Goal: Transaction & Acquisition: Purchase product/service

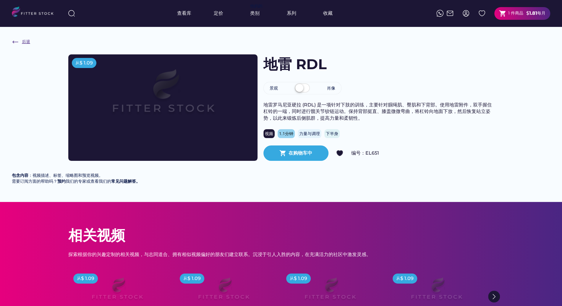
click at [23, 43] on font "后退" at bounding box center [26, 41] width 8 height 5
click at [15, 43] on img at bounding box center [15, 41] width 7 height 7
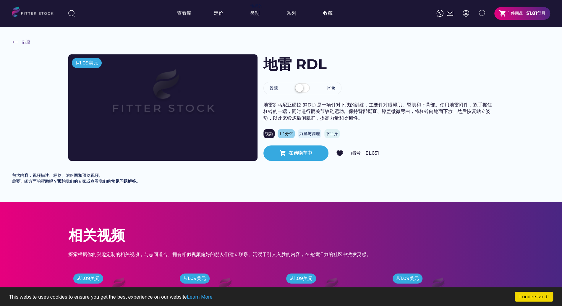
click at [0, 202] on html "I understand! This website uses cookies to ensure you get the best experience o…" at bounding box center [281, 153] width 562 height 306
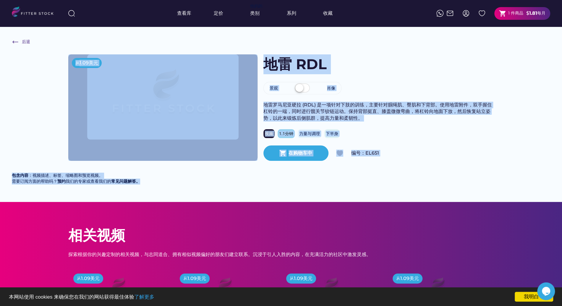
click at [30, 75] on div "后退 从 1.09美元 地雷 RDL 景观 肖像 地雷罗马尼亚硬拉 (RDL) 是一项针对下肢的训练，主要针对腘绳肌、臀肌和下背部。使用地雷附件，双手握住杠铃…" at bounding box center [281, 114] width 562 height 175
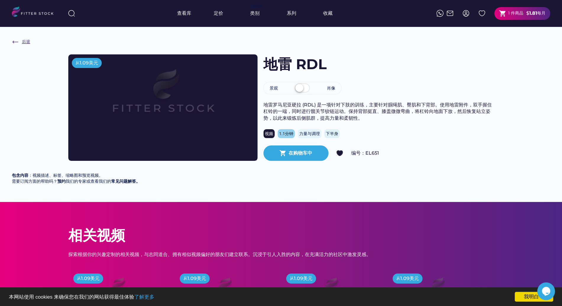
click at [20, 43] on div "后退" at bounding box center [22, 41] width 21 height 7
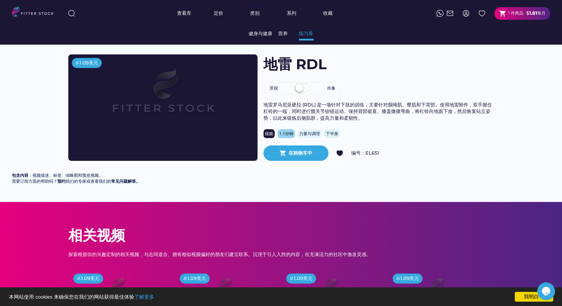
click at [305, 35] on font "练习库" at bounding box center [306, 34] width 14 height 6
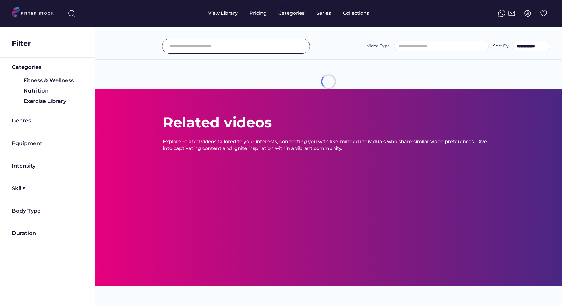
select select
select select "**********"
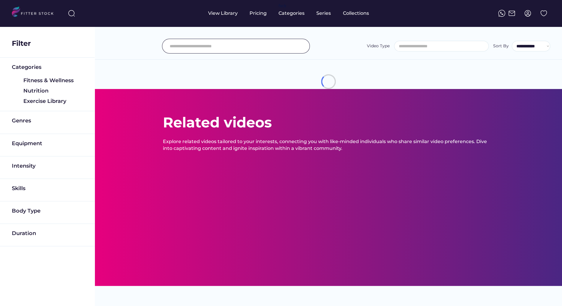
scroll to position [10, 0]
select select "**********"
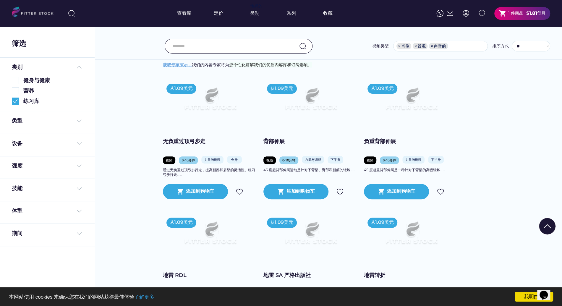
scroll to position [96, 0]
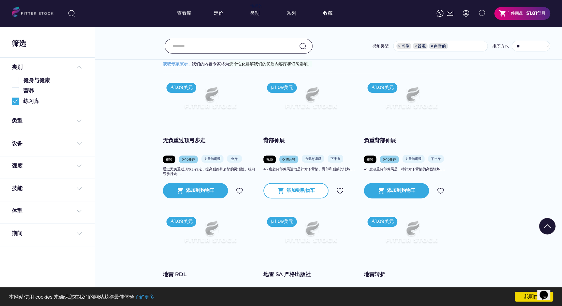
click at [308, 191] on font "添加到购物车" at bounding box center [300, 190] width 28 height 6
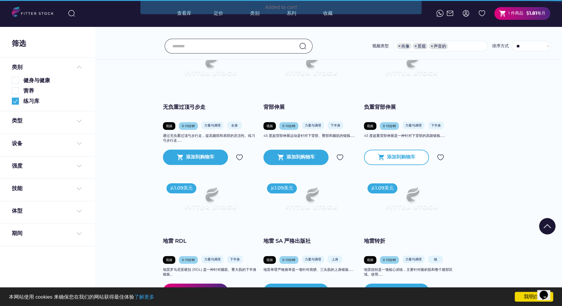
scroll to position [130, 0]
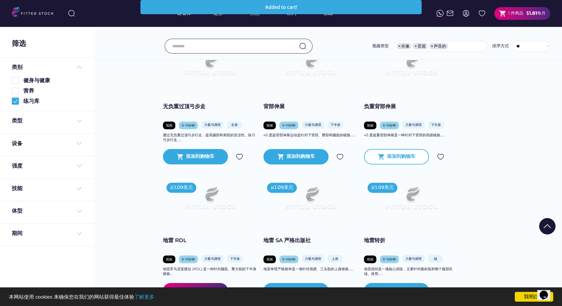
click at [405, 158] on font "添加到购物车" at bounding box center [401, 156] width 28 height 6
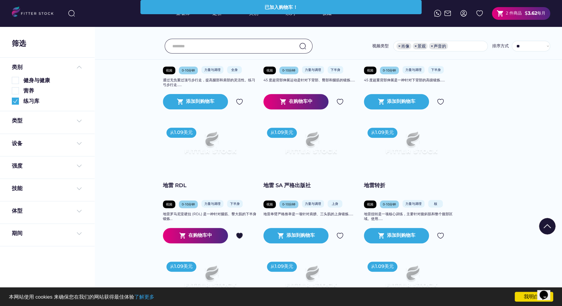
click at [295, 237] on div at bounding box center [281, 247] width 30 height 30
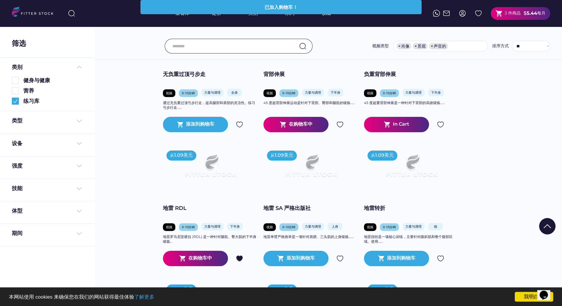
scroll to position [164, 0]
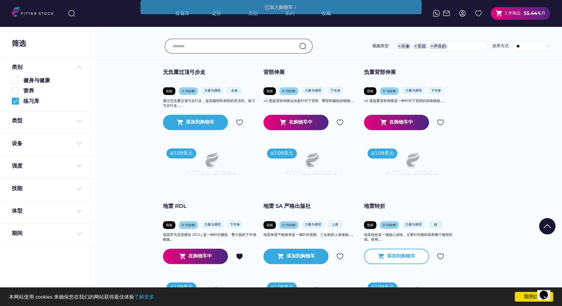
click at [387, 260] on div "shopping_cart 添加到购物车" at bounding box center [396, 256] width 65 height 15
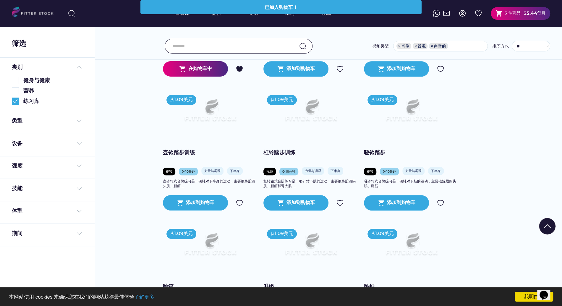
scroll to position [353, 0]
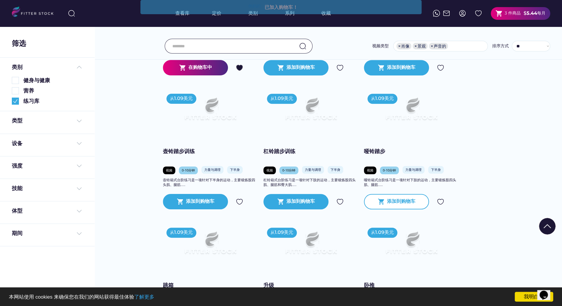
click at [401, 206] on div "shopping_cart 添加到购物车" at bounding box center [396, 201] width 65 height 15
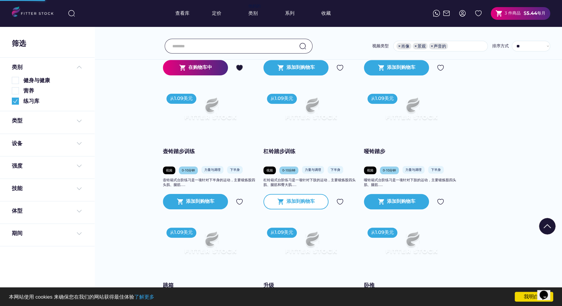
click at [302, 198] on font "添加到购物车" at bounding box center [300, 201] width 28 height 6
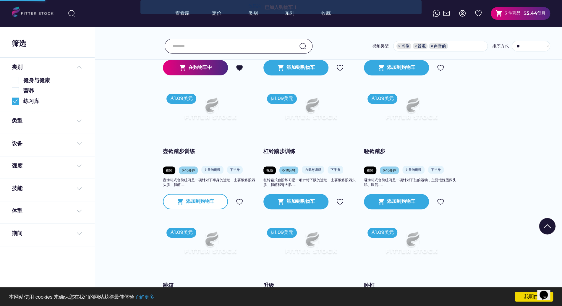
click at [209, 200] on font "添加到购物车" at bounding box center [200, 201] width 28 height 6
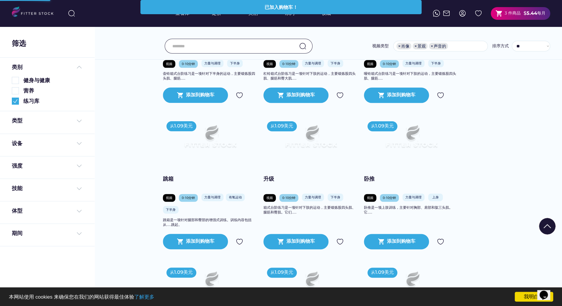
scroll to position [460, 0]
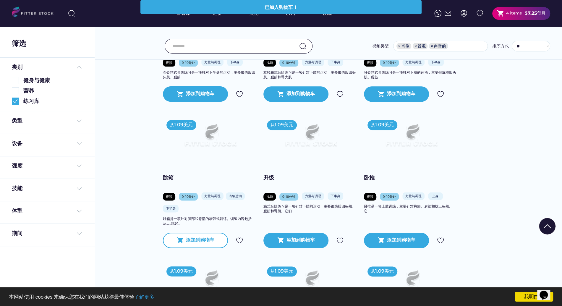
click at [183, 246] on div "shopping_cart 添加到购物车" at bounding box center [195, 240] width 65 height 15
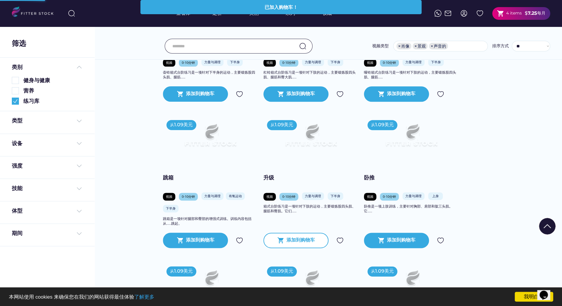
click at [302, 242] on font "添加到购物车" at bounding box center [300, 240] width 28 height 6
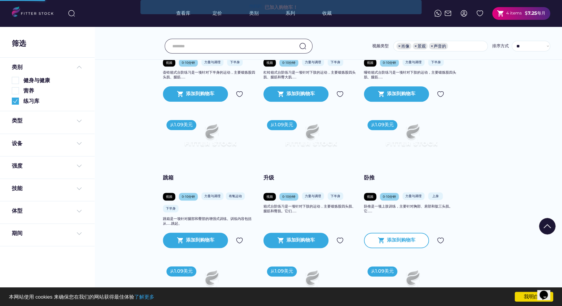
click at [391, 239] on font "添加到购物车" at bounding box center [401, 240] width 28 height 6
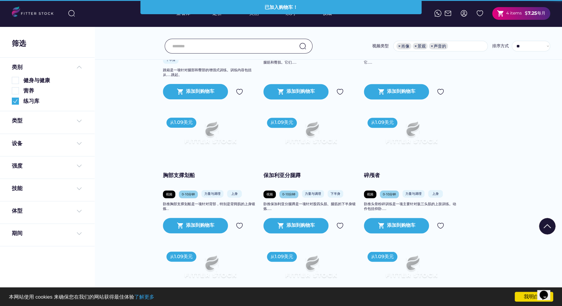
scroll to position [616, 0]
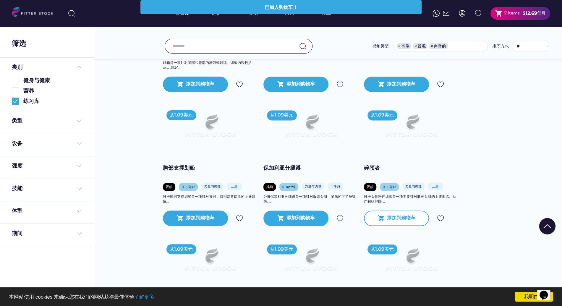
click at [387, 220] on div "添加到购物车" at bounding box center [401, 218] width 28 height 7
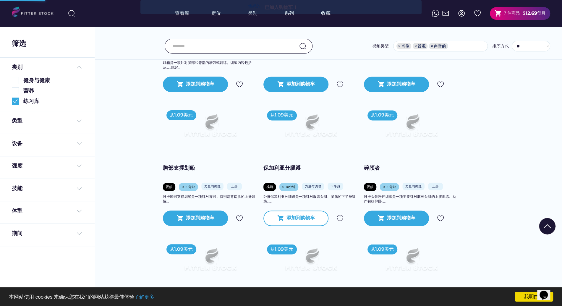
click at [287, 219] on font "添加到购物车" at bounding box center [300, 218] width 28 height 6
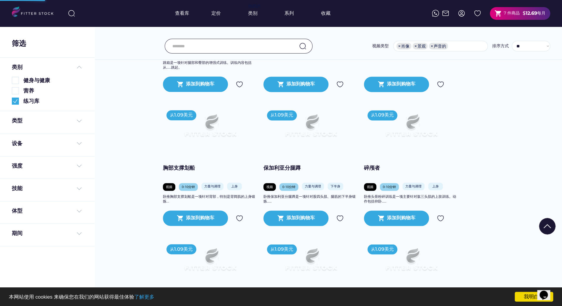
click at [208, 220] on div "添加到购物车" at bounding box center [200, 218] width 28 height 7
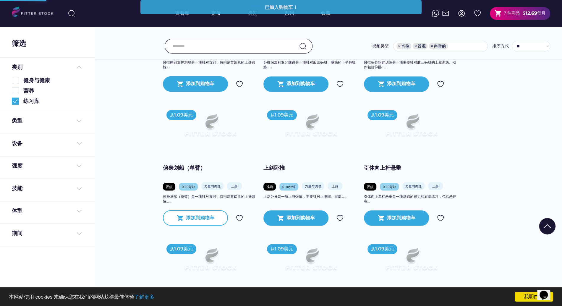
scroll to position [756, 0]
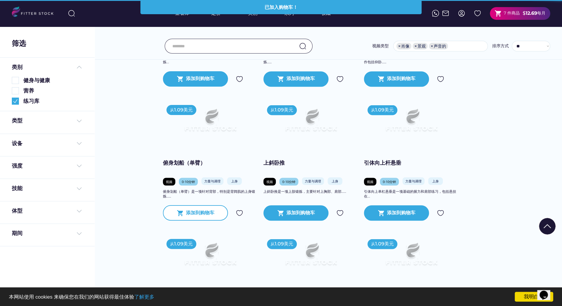
click at [207, 213] on font "添加到购物车" at bounding box center [200, 213] width 28 height 6
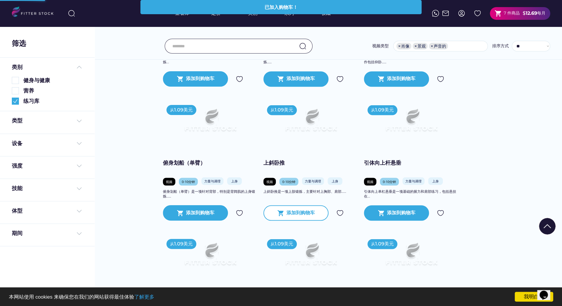
click at [274, 212] on div "shopping_cart 添加到购物车" at bounding box center [295, 212] width 65 height 15
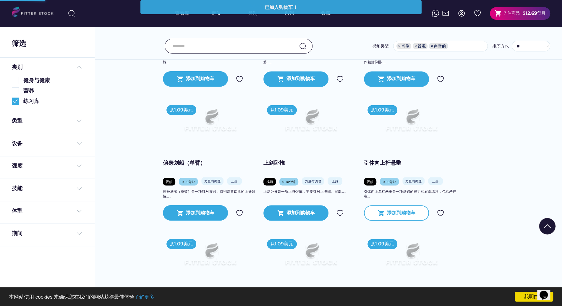
click at [388, 212] on font "添加到购物车" at bounding box center [401, 213] width 28 height 6
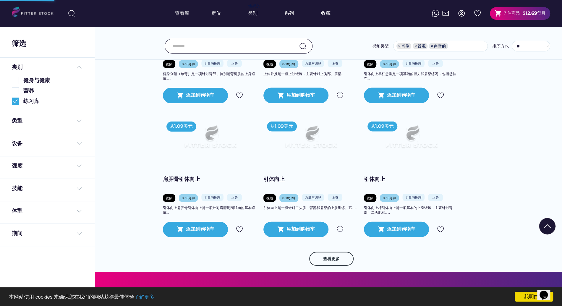
scroll to position [881, 0]
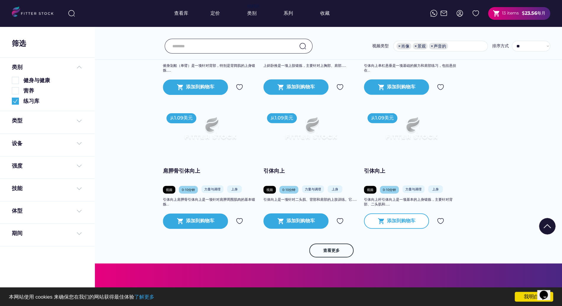
click at [399, 219] on font "添加到购物车" at bounding box center [401, 221] width 28 height 6
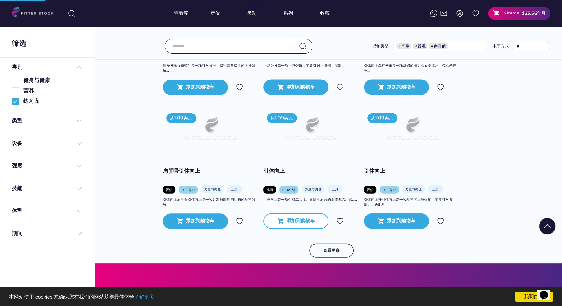
click at [289, 218] on font "添加到购物车" at bounding box center [300, 221] width 28 height 6
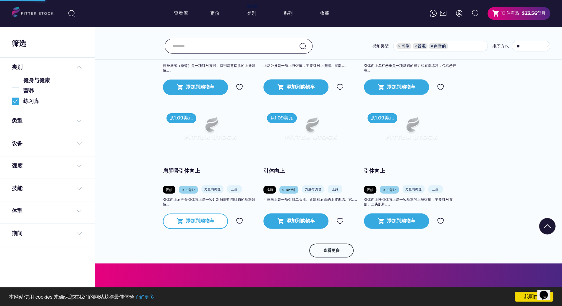
click at [198, 218] on font "添加到购物车" at bounding box center [200, 221] width 28 height 6
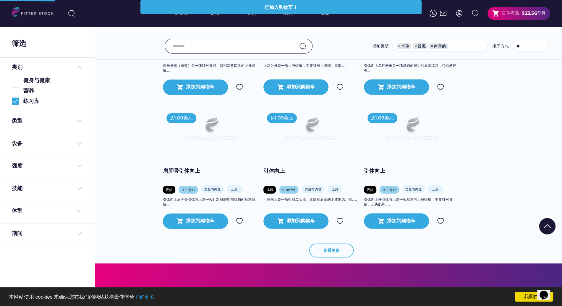
click at [323, 251] on font "查看更多" at bounding box center [331, 250] width 17 height 5
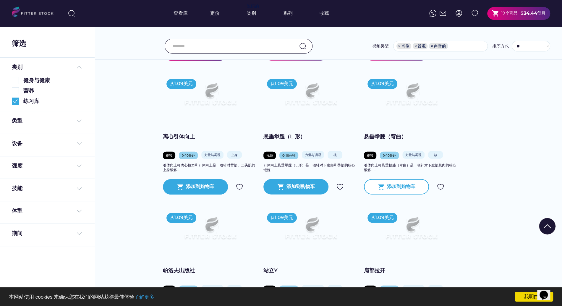
scroll to position [1054, 0]
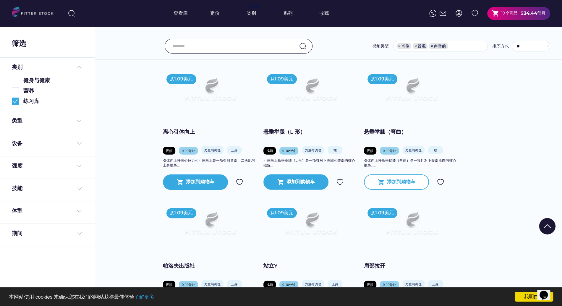
click at [407, 182] on font "添加到购物车" at bounding box center [401, 182] width 28 height 6
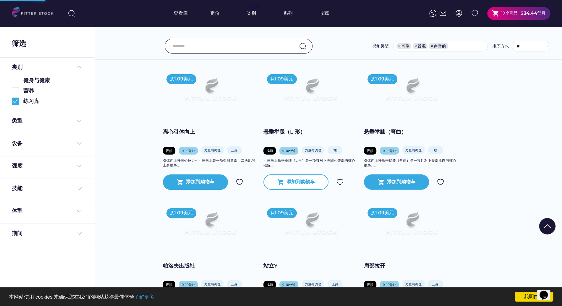
click at [293, 186] on div "shopping_cart 添加到购物车" at bounding box center [295, 181] width 65 height 15
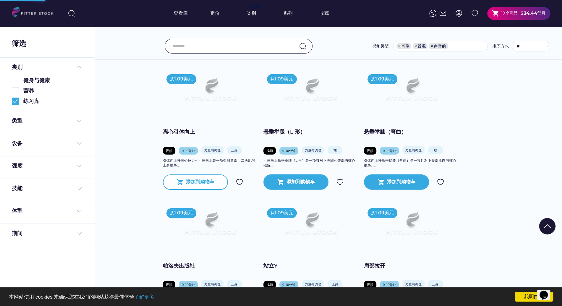
click at [204, 183] on font "添加到购物车" at bounding box center [200, 182] width 28 height 6
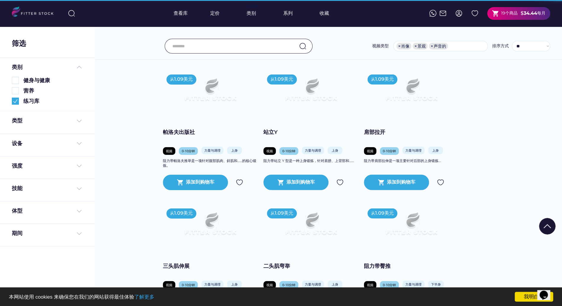
scroll to position [1189, 0]
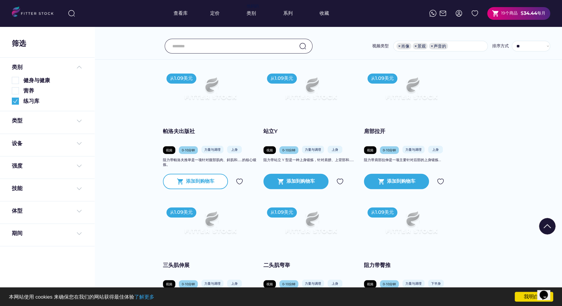
click at [205, 185] on div "shopping_cart 添加到购物车" at bounding box center [195, 181] width 65 height 15
click at [291, 177] on div "shopping_cart 添加到购物车" at bounding box center [295, 181] width 65 height 15
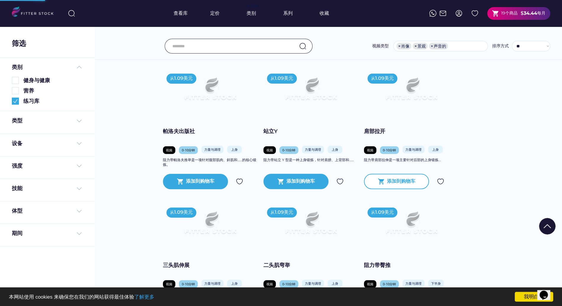
click at [386, 177] on div "shopping_cart 添加到购物车" at bounding box center [396, 181] width 65 height 15
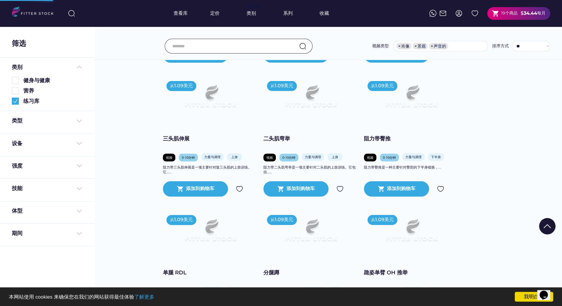
scroll to position [1316, 0]
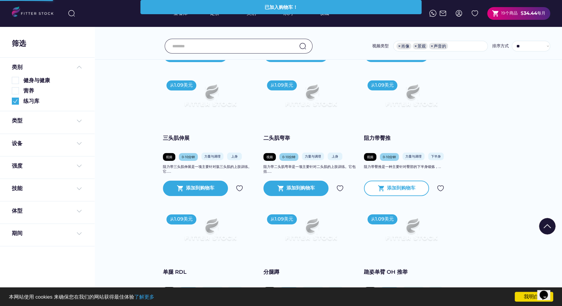
click at [390, 188] on font "添加到购物车" at bounding box center [401, 188] width 28 height 6
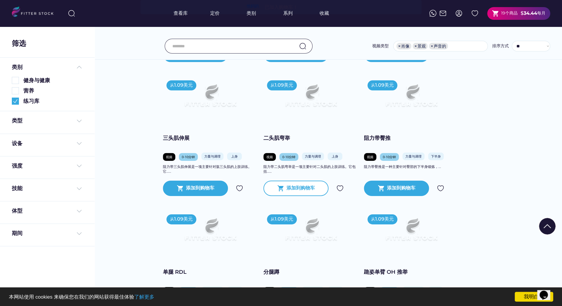
click at [297, 188] on font "添加到购物车" at bounding box center [300, 188] width 28 height 6
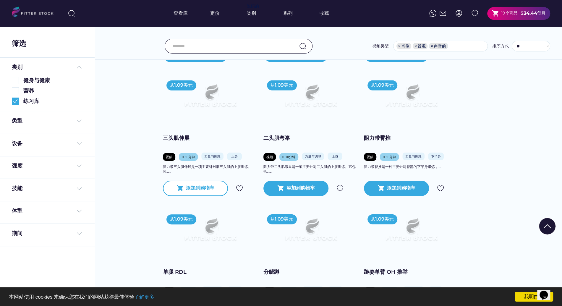
click at [202, 189] on font "添加到购物车" at bounding box center [200, 188] width 28 height 6
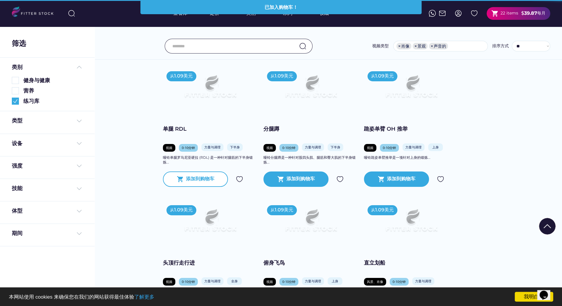
scroll to position [1458, 0]
click at [200, 181] on font "添加到购物车" at bounding box center [200, 179] width 28 height 6
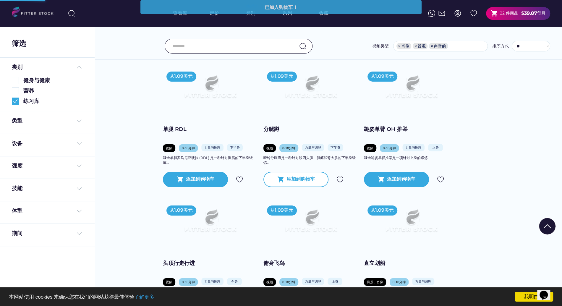
click at [298, 180] on font "添加到购物车" at bounding box center [300, 179] width 28 height 6
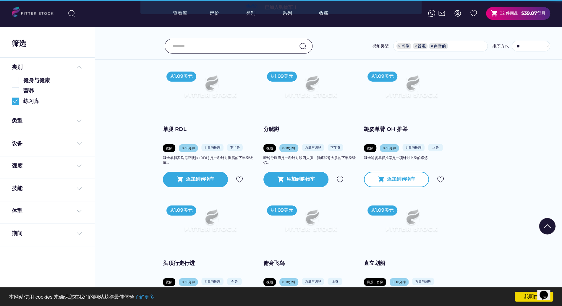
click at [390, 178] on font "添加到购物车" at bounding box center [401, 179] width 28 height 6
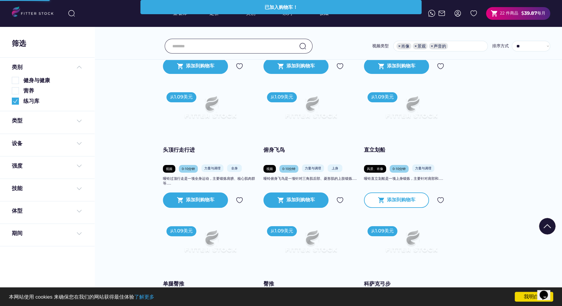
scroll to position [1572, 0]
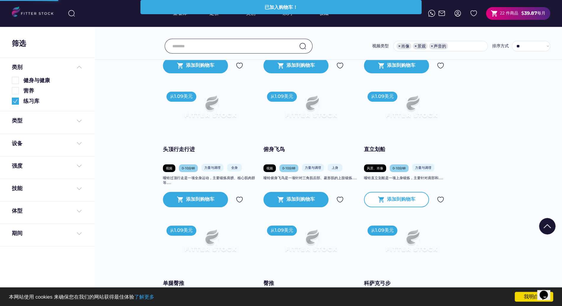
click at [390, 194] on div "shopping_cart 添加到购物车" at bounding box center [396, 199] width 65 height 15
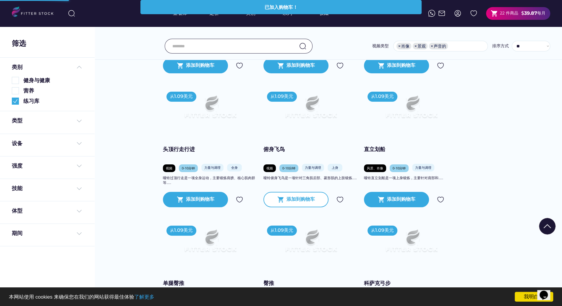
click at [304, 194] on div "shopping_cart 添加到购物车" at bounding box center [295, 199] width 65 height 15
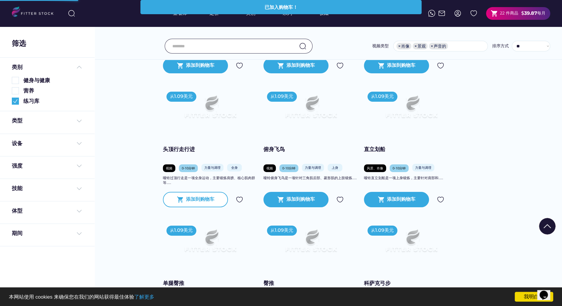
click at [194, 196] on font "添加到购物车" at bounding box center [200, 199] width 28 height 6
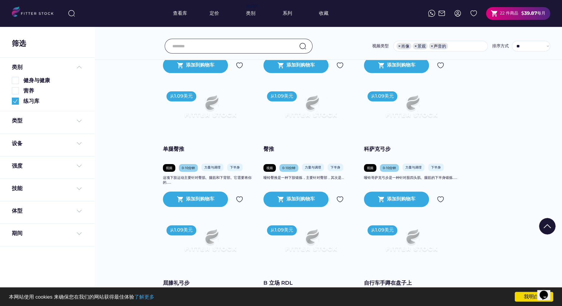
scroll to position [0, 0]
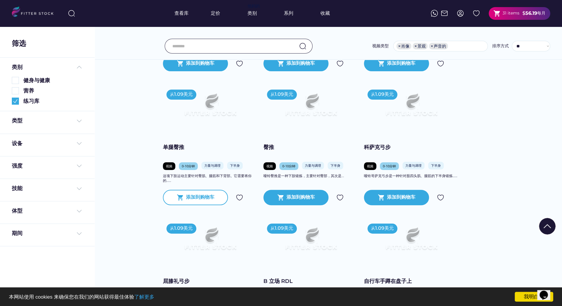
click at [198, 199] on font "添加到购物车" at bounding box center [200, 197] width 28 height 6
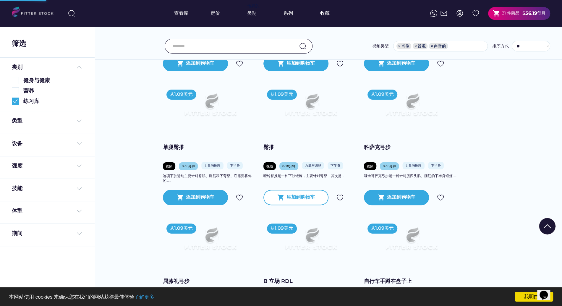
click at [296, 200] on div "添加到购物车" at bounding box center [300, 197] width 28 height 7
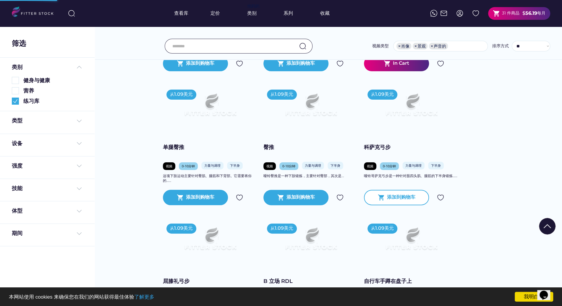
click at [394, 200] on div "添加到购物车" at bounding box center [401, 197] width 28 height 7
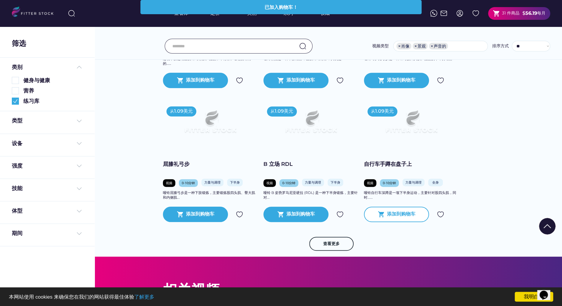
click at [387, 212] on font "添加到购物车" at bounding box center [401, 214] width 28 height 6
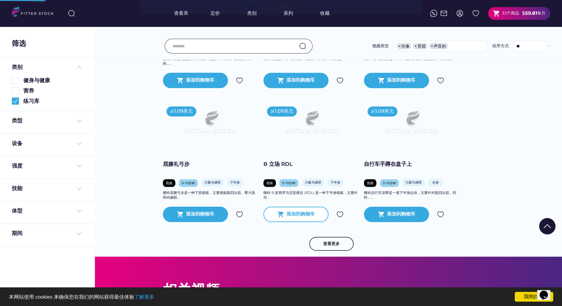
click at [304, 212] on font "添加到购物车" at bounding box center [300, 214] width 28 height 6
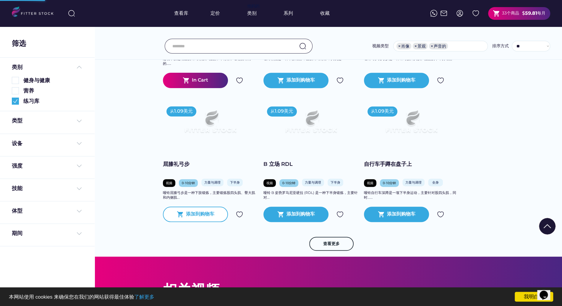
click at [205, 213] on font "添加到购物车" at bounding box center [200, 214] width 28 height 6
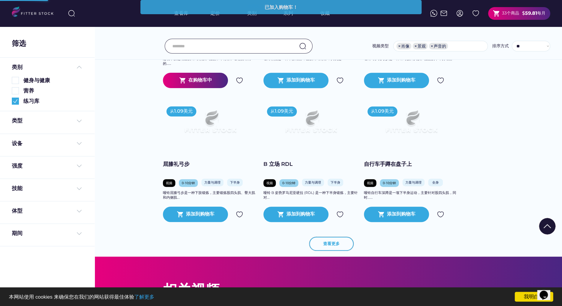
click at [325, 245] on font "查看更多" at bounding box center [331, 243] width 17 height 5
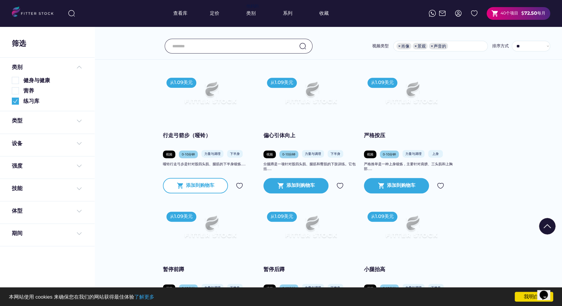
click at [196, 183] on font "添加到购物车" at bounding box center [200, 185] width 28 height 6
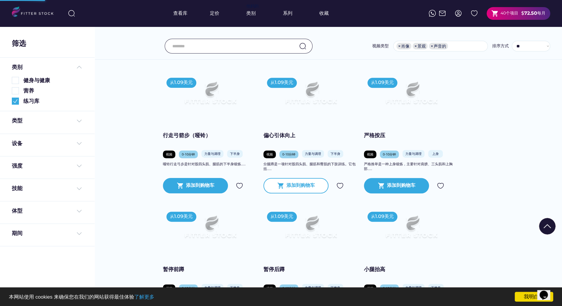
click at [290, 189] on div "添加到购物车" at bounding box center [300, 185] width 28 height 7
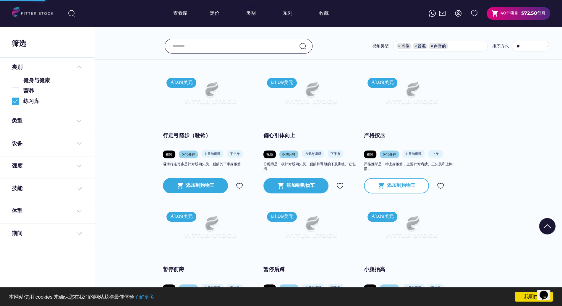
click at [396, 188] on div "添加到购物车" at bounding box center [401, 185] width 28 height 7
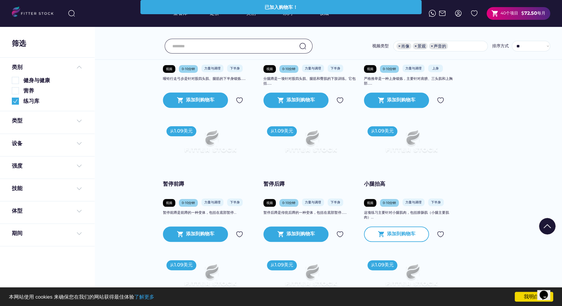
click at [385, 232] on div "shopping_cart 添加到购物车" at bounding box center [396, 233] width 65 height 15
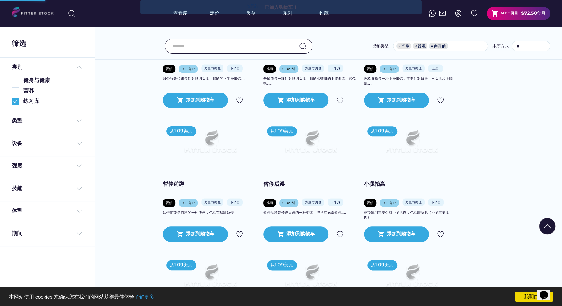
click at [287, 232] on div at bounding box center [281, 247] width 30 height 30
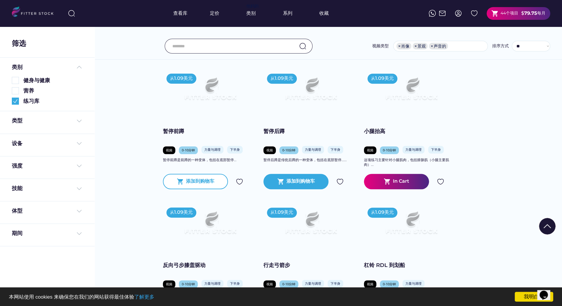
click at [206, 182] on font "添加到购物车" at bounding box center [200, 181] width 28 height 6
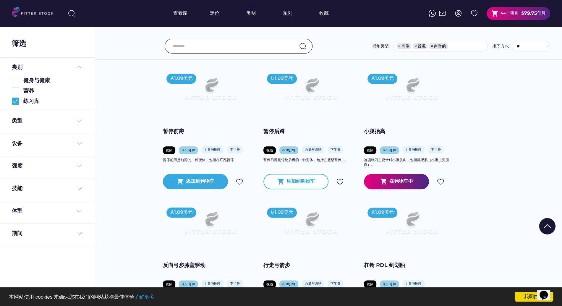
click at [287, 182] on font "添加到购物车" at bounding box center [300, 181] width 28 height 6
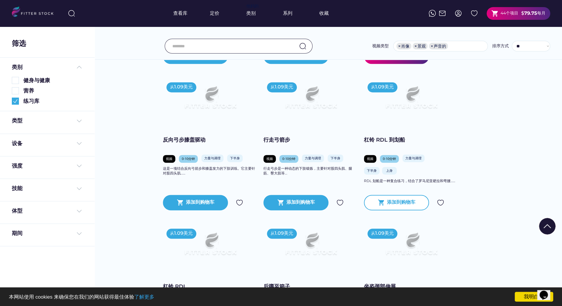
click at [387, 197] on div "shopping_cart 添加到购物车" at bounding box center [396, 202] width 65 height 15
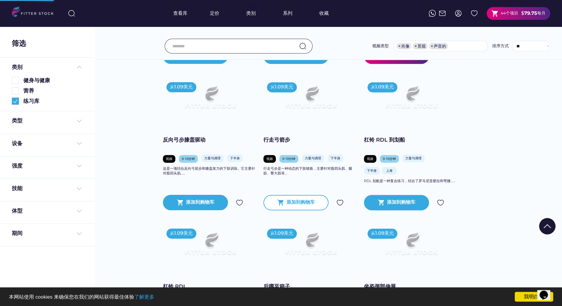
click at [298, 197] on div "shopping_cart 添加到购物车" at bounding box center [295, 202] width 65 height 15
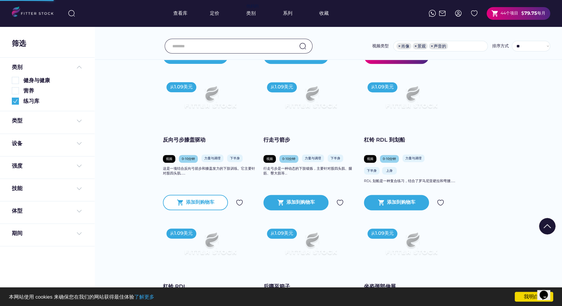
click at [197, 204] on font "添加到购物车" at bounding box center [200, 202] width 28 height 6
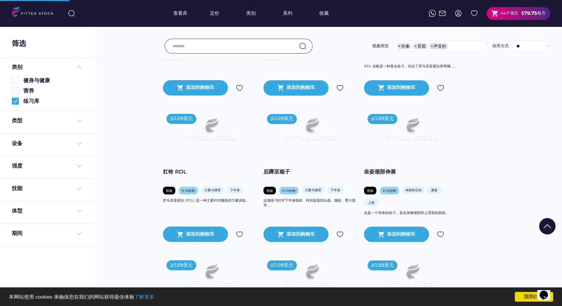
scroll to position [2367, 0]
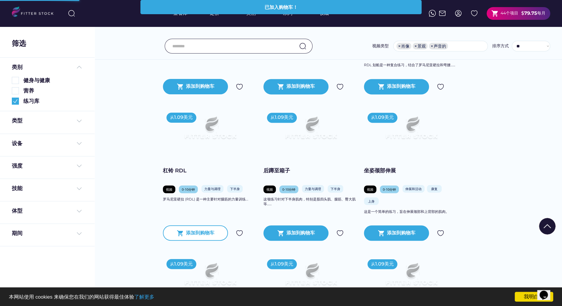
click at [202, 233] on font "添加到购物车" at bounding box center [200, 233] width 28 height 6
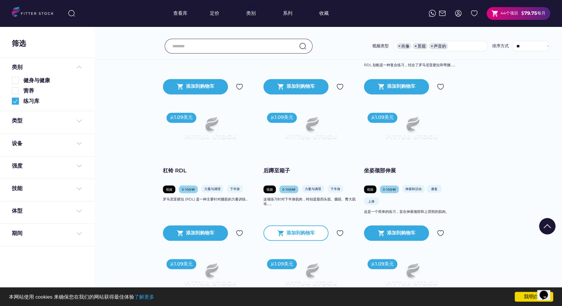
click at [308, 234] on font "添加到购物车" at bounding box center [300, 233] width 28 height 6
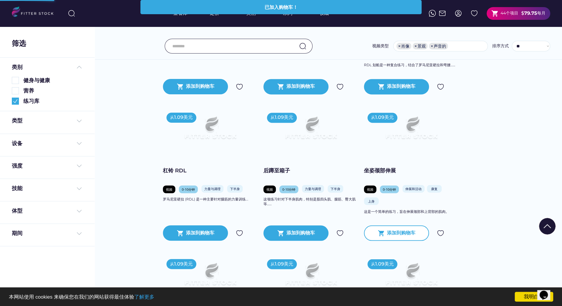
click at [387, 235] on div "添加到购物车" at bounding box center [401, 232] width 28 height 7
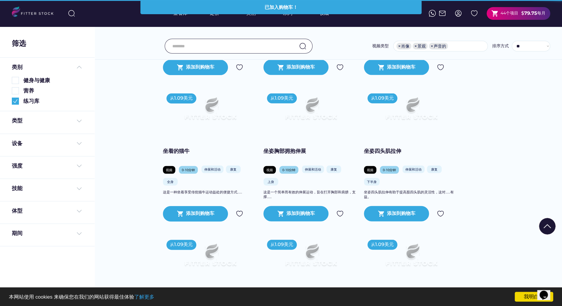
scroll to position [2533, 0]
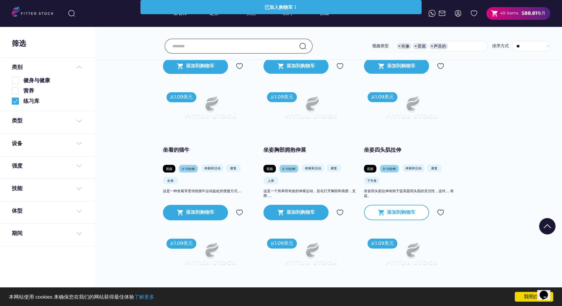
click at [407, 212] on font "添加到购物车" at bounding box center [401, 212] width 28 height 6
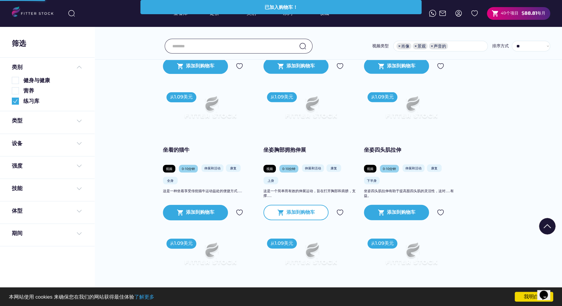
click at [299, 213] on font "添加到购物车" at bounding box center [300, 212] width 28 height 6
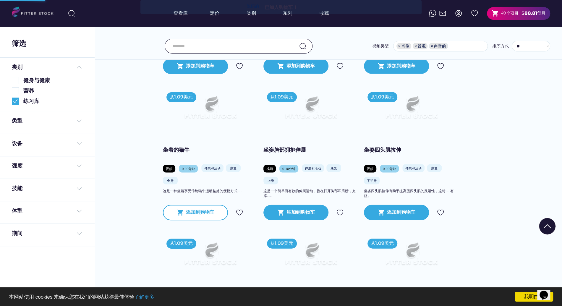
click at [198, 209] on div "添加到购物车" at bounding box center [200, 212] width 28 height 7
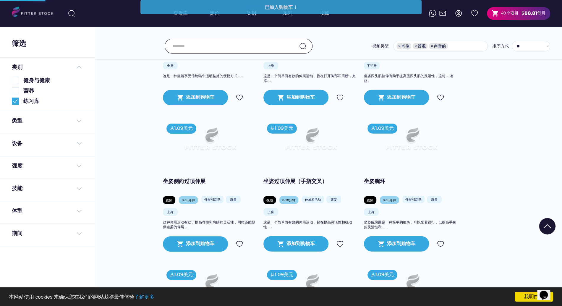
scroll to position [2673, 0]
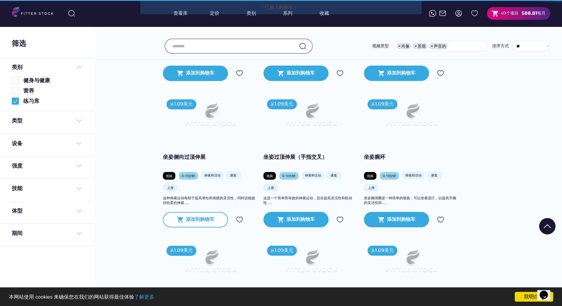
click at [206, 224] on div "shopping_cart 添加到购物车" at bounding box center [195, 219] width 65 height 15
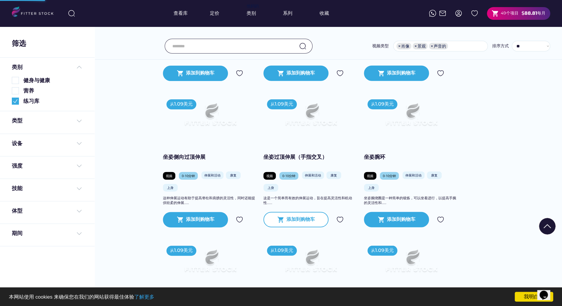
click at [290, 215] on div "shopping_cart 添加到购物车" at bounding box center [295, 219] width 65 height 15
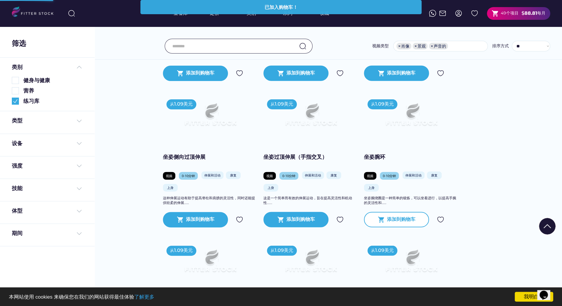
click at [387, 220] on font "添加到购物车" at bounding box center [401, 219] width 28 height 6
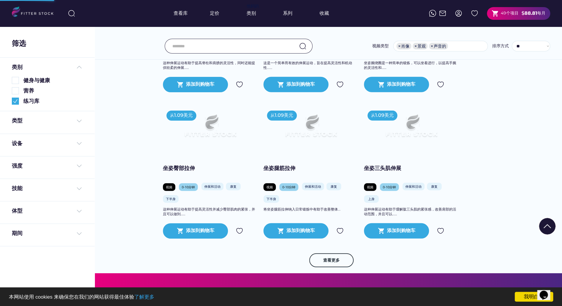
scroll to position [2811, 0]
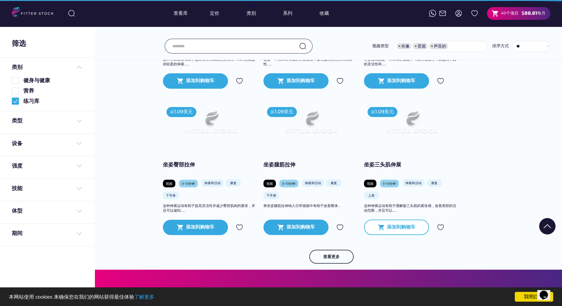
click at [397, 226] on font "添加到购物车" at bounding box center [401, 227] width 28 height 6
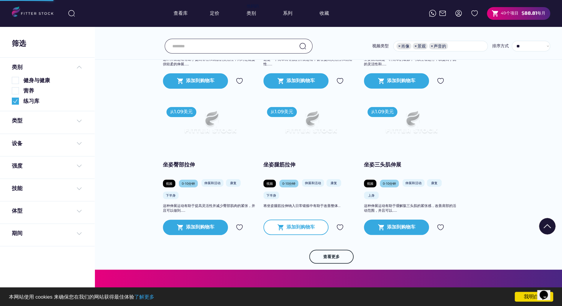
click at [299, 227] on font "添加到购物车" at bounding box center [300, 227] width 28 height 6
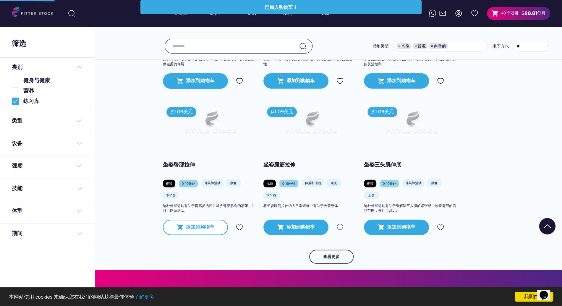
click at [190, 232] on div "shopping_cart 添加到购物车" at bounding box center [195, 227] width 65 height 15
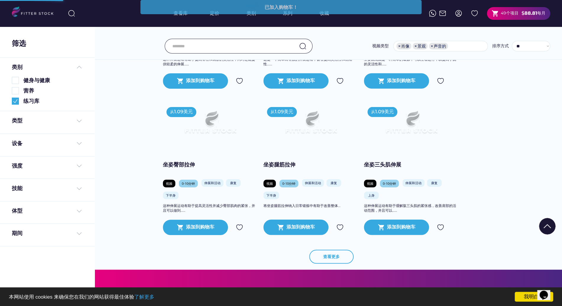
click at [332, 254] on font "查看更多" at bounding box center [331, 256] width 17 height 5
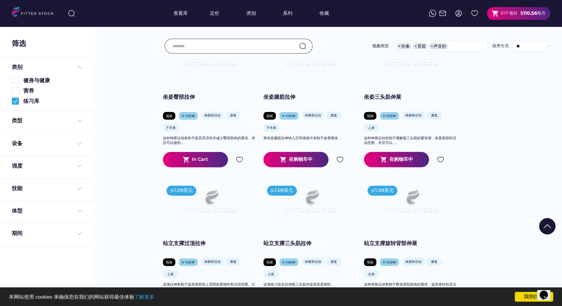
scroll to position [2960, 0]
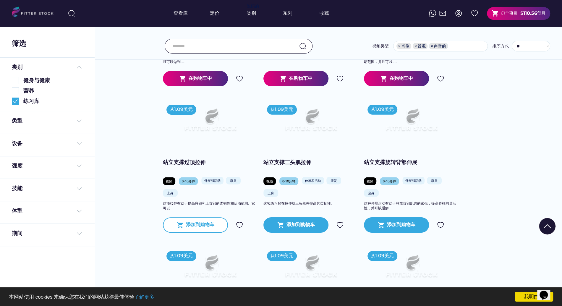
click at [204, 227] on font "添加到购物车" at bounding box center [200, 225] width 28 height 6
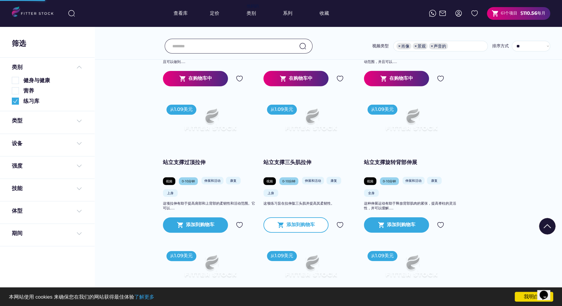
click at [292, 225] on font "添加到购物车" at bounding box center [300, 225] width 28 height 6
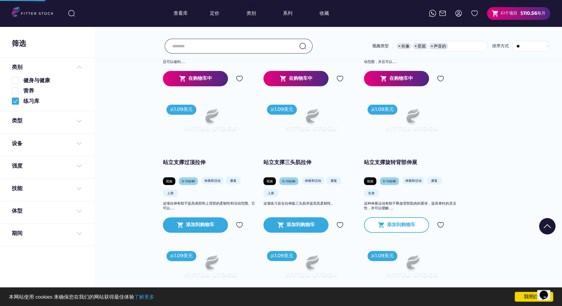
click at [392, 228] on div "shopping_cart 添加到购物车" at bounding box center [396, 224] width 65 height 15
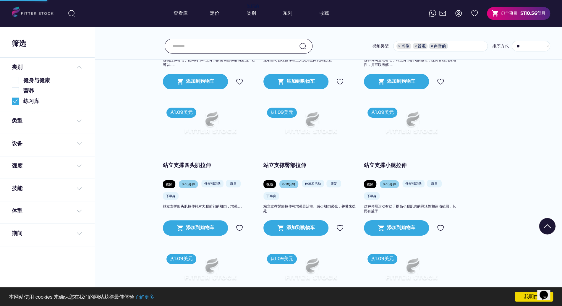
scroll to position [3105, 0]
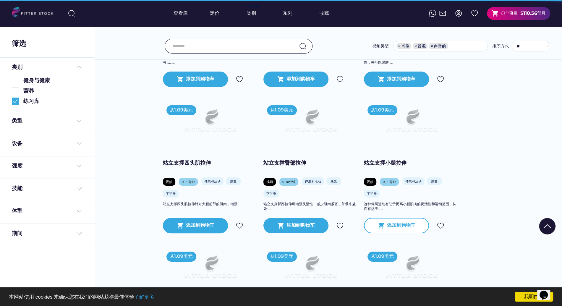
click at [397, 228] on div "添加到购物车" at bounding box center [401, 225] width 28 height 7
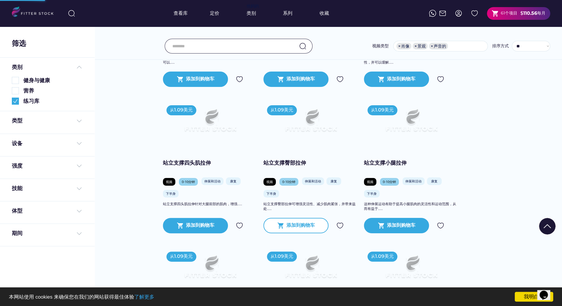
click at [295, 228] on div "添加到购物车" at bounding box center [300, 225] width 28 height 7
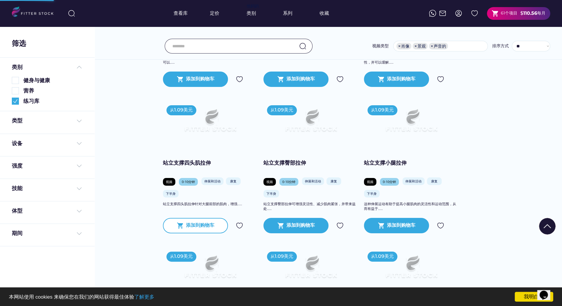
click at [203, 228] on font "添加到购物车" at bounding box center [200, 225] width 28 height 6
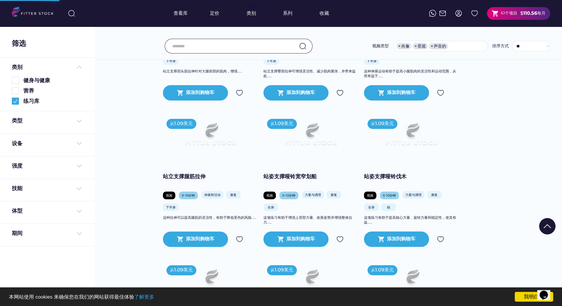
scroll to position [3239, 0]
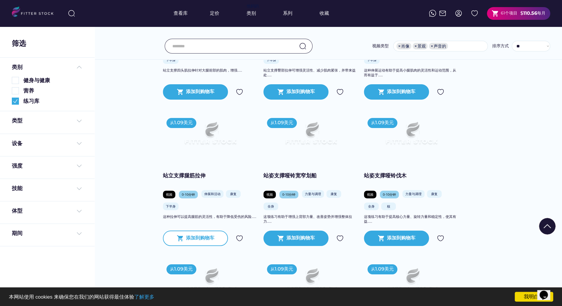
click at [196, 238] on font "添加到购物车" at bounding box center [200, 238] width 28 height 6
click at [291, 236] on div at bounding box center [281, 247] width 30 height 30
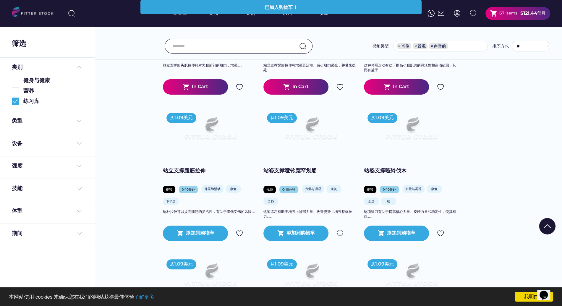
scroll to position [3287, 0]
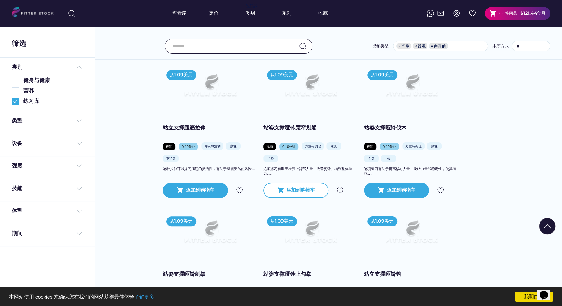
click at [294, 190] on font "添加到购物车" at bounding box center [300, 190] width 28 height 6
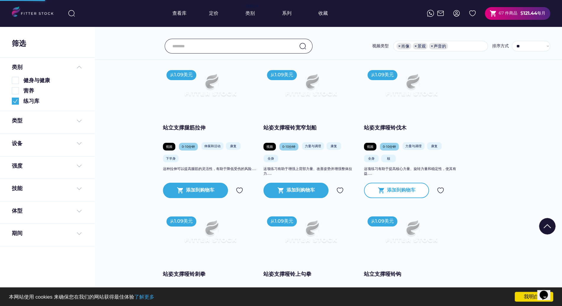
click at [391, 190] on font "添加到购物车" at bounding box center [401, 190] width 28 height 6
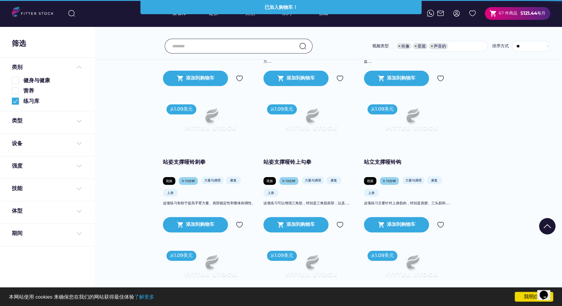
scroll to position [3401, 0]
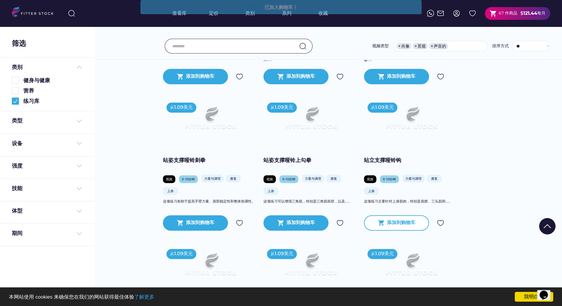
click at [395, 223] on font "添加到购物车" at bounding box center [401, 223] width 28 height 6
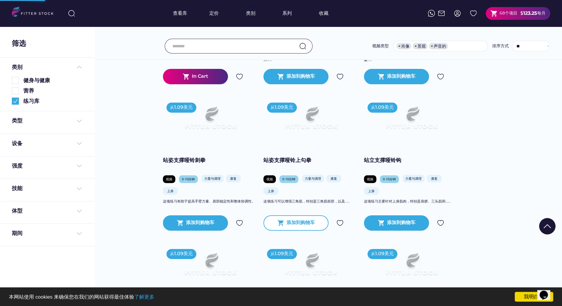
click at [304, 227] on div "shopping_cart 添加到购物车" at bounding box center [295, 222] width 65 height 15
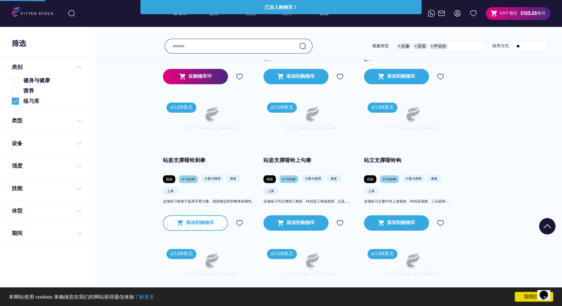
click at [209, 223] on font "添加到购物车" at bounding box center [200, 223] width 28 height 6
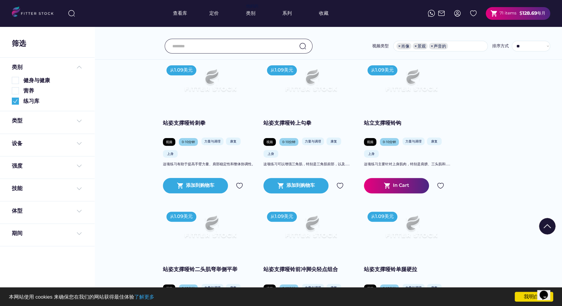
scroll to position [3539, 0]
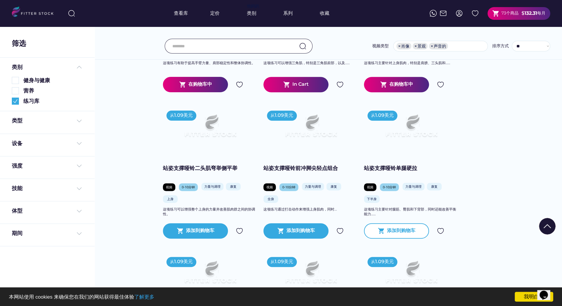
click at [392, 228] on font "添加到购物车" at bounding box center [401, 231] width 28 height 6
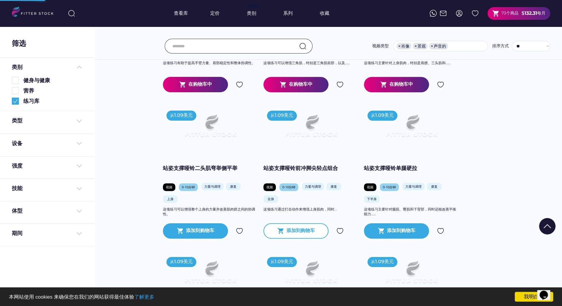
click at [300, 233] on div "添加到购物车" at bounding box center [300, 230] width 28 height 7
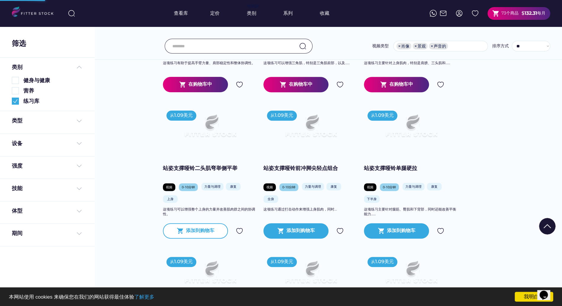
click at [198, 233] on div "添加到购物车" at bounding box center [200, 230] width 28 height 7
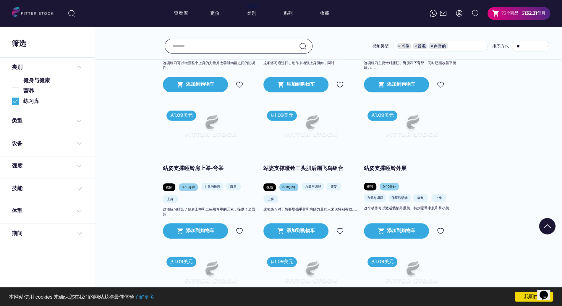
scroll to position [3686, 0]
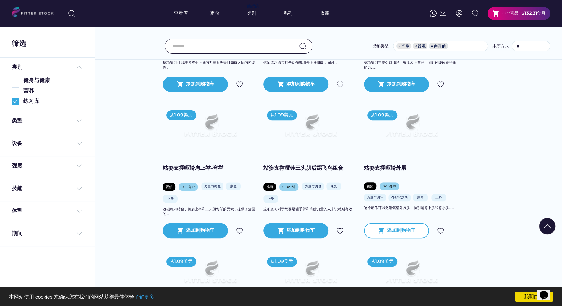
click at [386, 238] on div "shopping_cart 添加到购物车" at bounding box center [396, 230] width 65 height 15
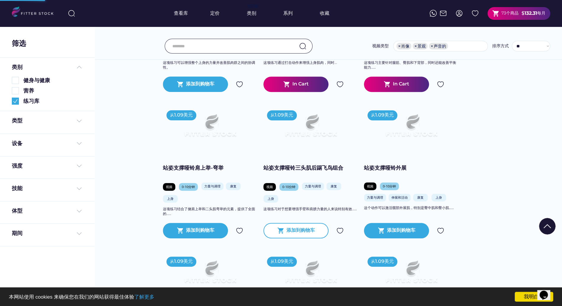
click at [305, 235] on div "shopping_cart 添加到购物车" at bounding box center [295, 230] width 65 height 15
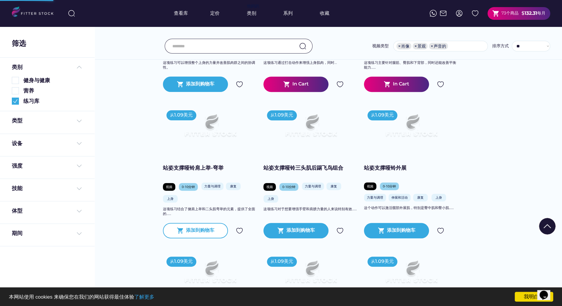
click at [202, 234] on div "shopping_cart 添加到购物车" at bounding box center [195, 230] width 65 height 15
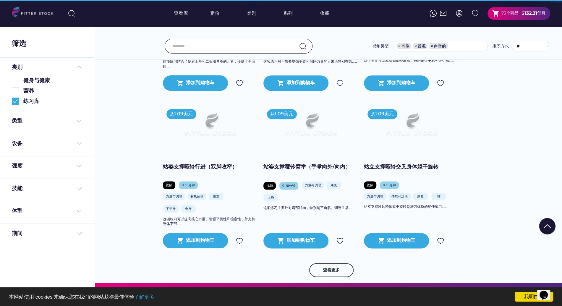
scroll to position [3834, 0]
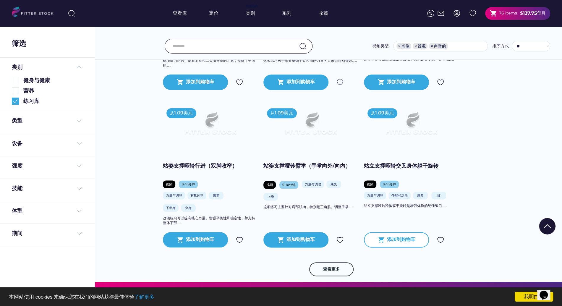
click at [403, 243] on div "shopping_cart 添加到购物车" at bounding box center [396, 239] width 65 height 15
click at [293, 243] on div at bounding box center [281, 247] width 30 height 30
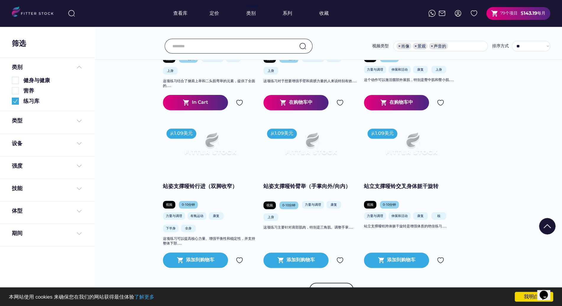
scroll to position [3858, 0]
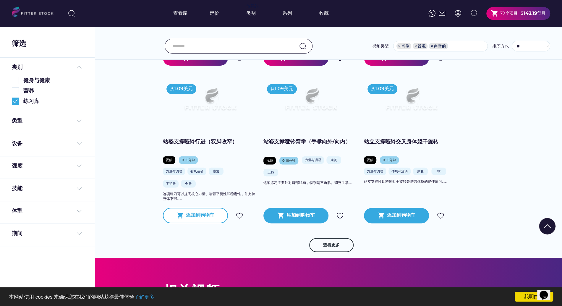
click at [202, 217] on font "添加到购物车" at bounding box center [200, 215] width 28 height 6
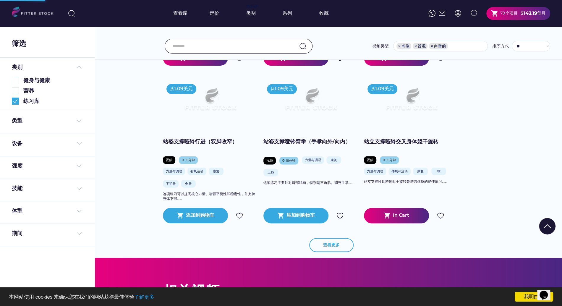
click at [330, 243] on font "查看更多" at bounding box center [331, 244] width 17 height 5
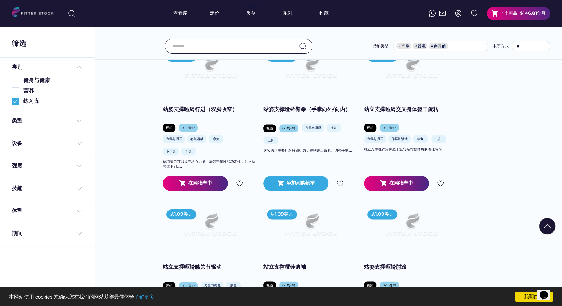
scroll to position [3891, 0]
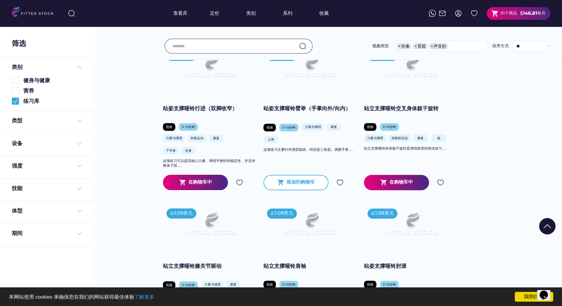
click at [290, 183] on font "添加到购物车" at bounding box center [300, 182] width 28 height 6
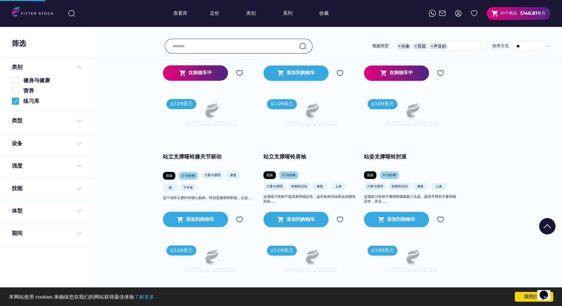
scroll to position [4009, 0]
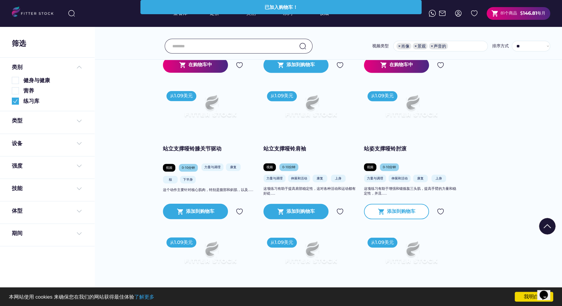
click at [402, 208] on div "添加到购物车" at bounding box center [401, 211] width 28 height 7
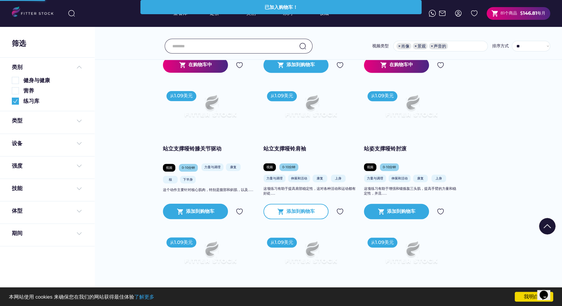
click at [305, 209] on font "添加到购物车" at bounding box center [300, 211] width 28 height 6
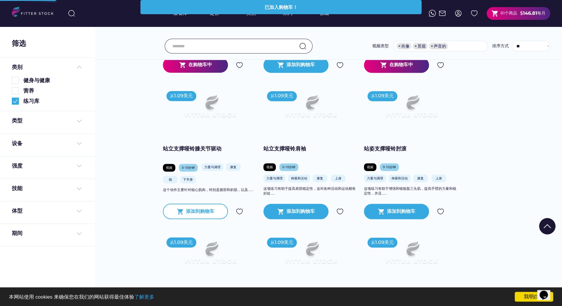
click at [206, 210] on font "添加到购物车" at bounding box center [200, 211] width 28 height 6
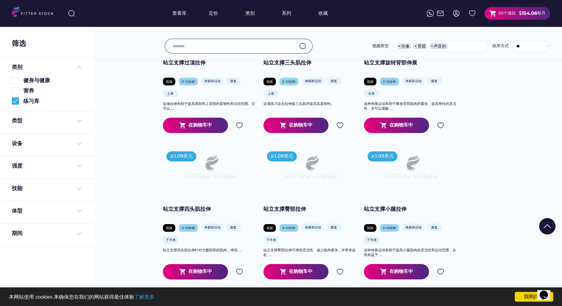
scroll to position [3054, 0]
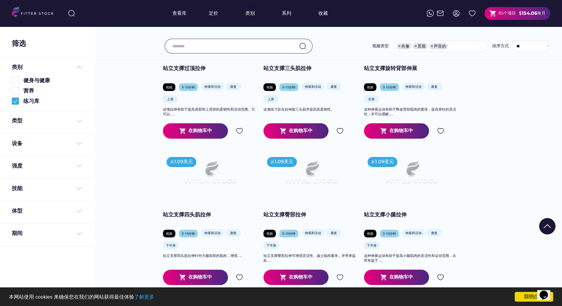
click at [511, 14] on font "85个项目" at bounding box center [506, 12] width 17 height 5
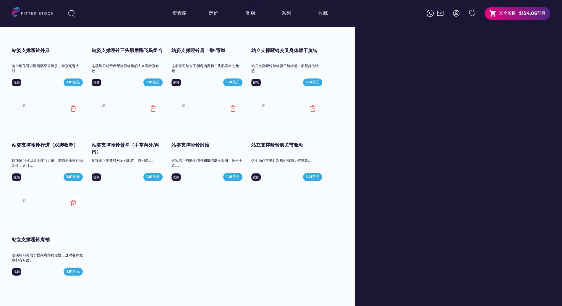
scroll to position [1875, 0]
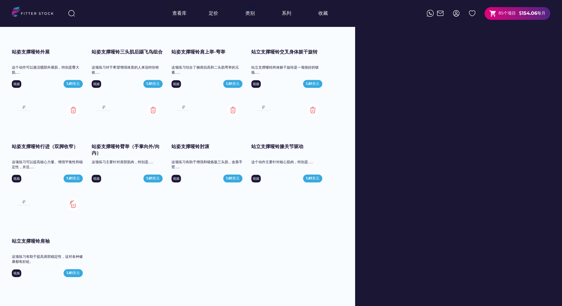
click at [72, 205] on img at bounding box center [73, 205] width 12 height 12
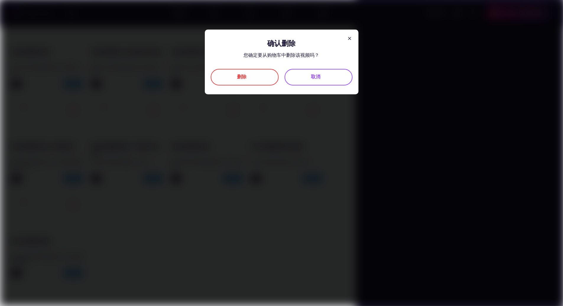
click at [265, 80] on div "删除" at bounding box center [245, 77] width 68 height 17
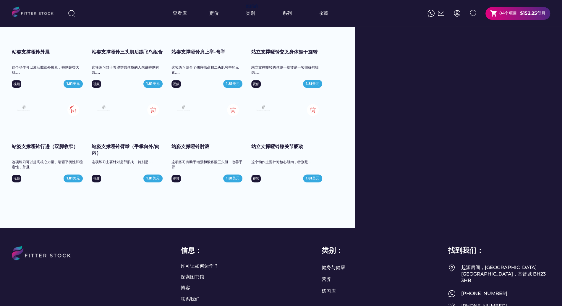
click at [70, 106] on img at bounding box center [73, 110] width 12 height 12
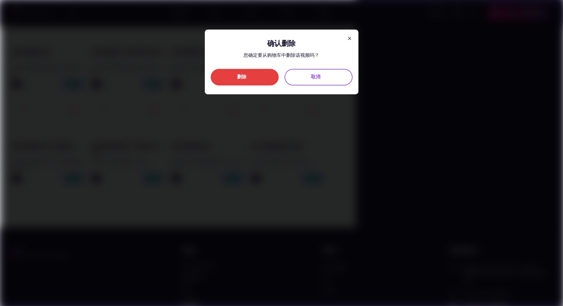
click at [255, 74] on div "删除" at bounding box center [245, 77] width 68 height 17
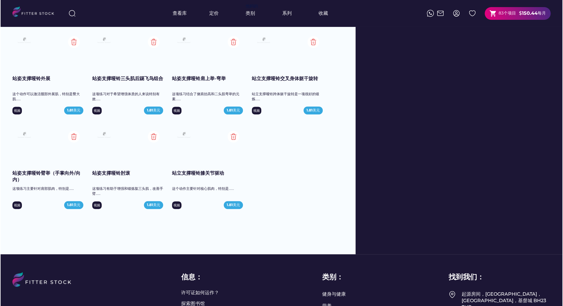
scroll to position [1846, 0]
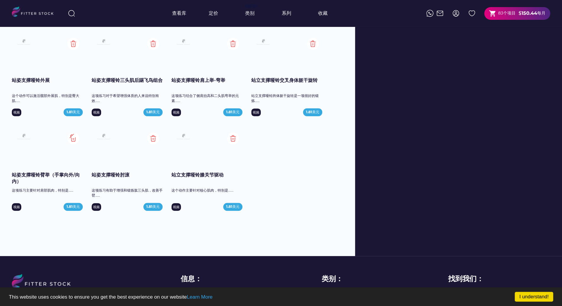
click at [73, 139] on img at bounding box center [73, 138] width 12 height 12
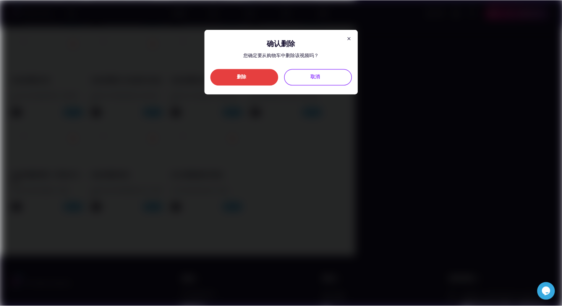
scroll to position [0, 0]
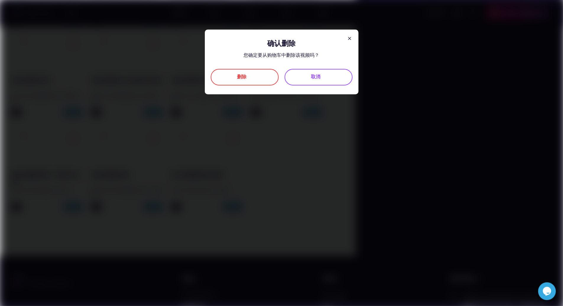
click at [256, 80] on div "删除" at bounding box center [245, 77] width 68 height 17
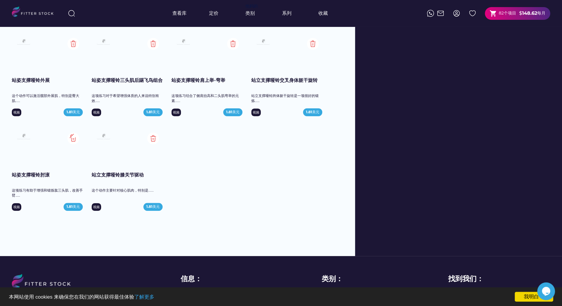
click at [73, 135] on img at bounding box center [73, 138] width 12 height 12
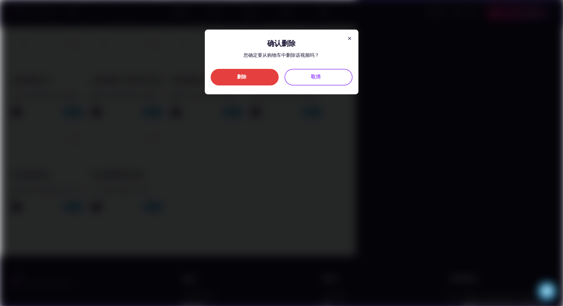
click at [224, 82] on div "删除" at bounding box center [245, 77] width 68 height 17
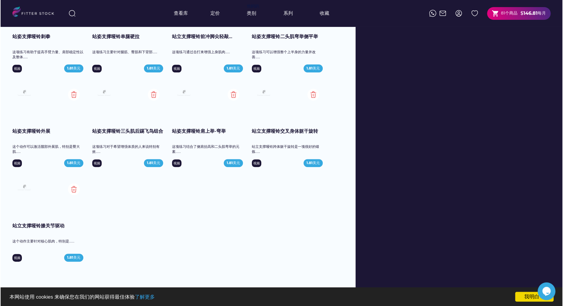
scroll to position [1793, 0]
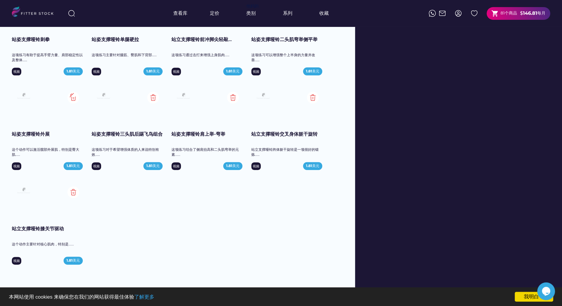
click at [72, 99] on img at bounding box center [73, 98] width 12 height 12
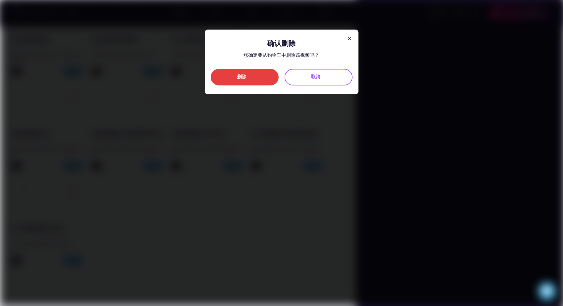
click at [243, 79] on font "删除" at bounding box center [241, 77] width 9 height 6
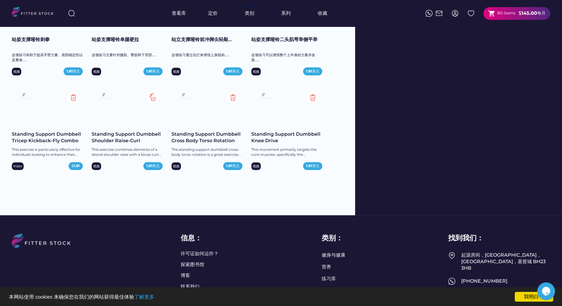
click at [154, 95] on img at bounding box center [153, 98] width 12 height 12
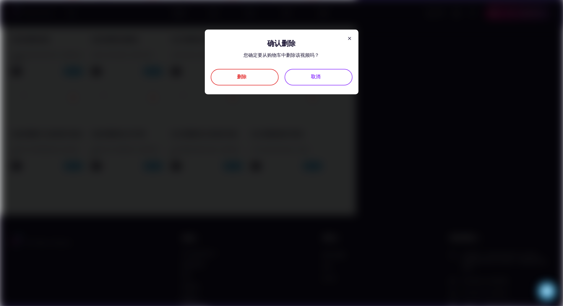
click at [249, 79] on div "删除" at bounding box center [244, 77] width 15 height 7
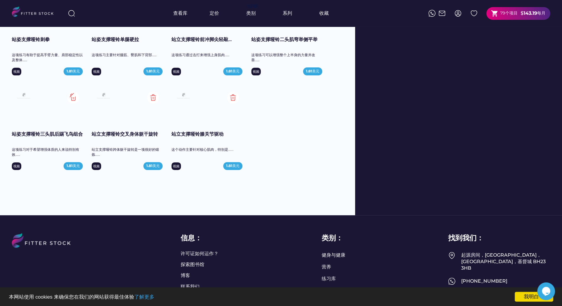
click at [77, 95] on img at bounding box center [73, 98] width 12 height 12
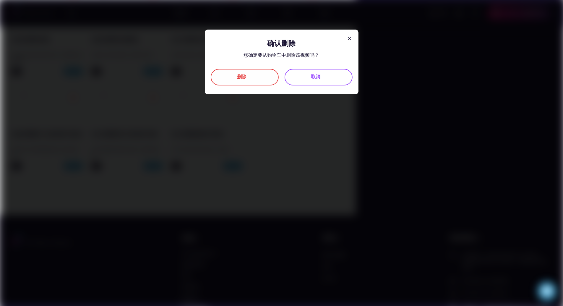
click at [244, 79] on font "删除" at bounding box center [241, 77] width 9 height 6
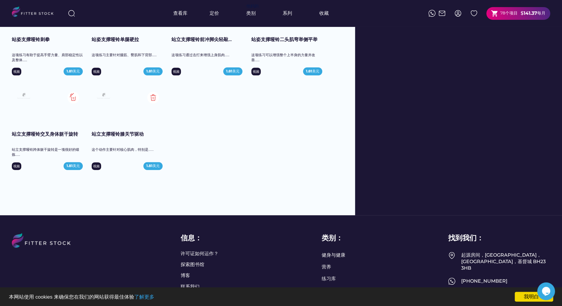
click at [72, 96] on img at bounding box center [73, 98] width 12 height 12
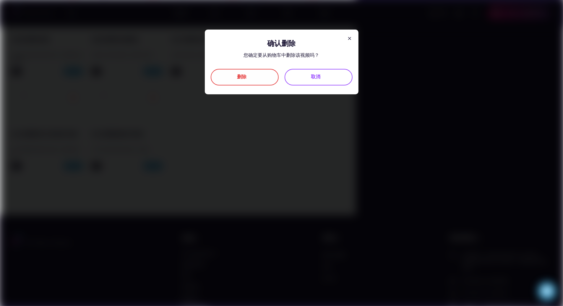
click at [239, 78] on font "删除" at bounding box center [241, 77] width 9 height 6
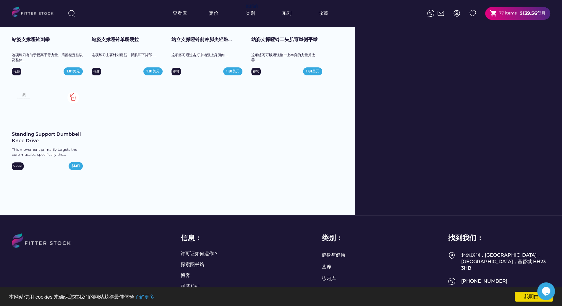
click at [73, 96] on img at bounding box center [73, 98] width 12 height 12
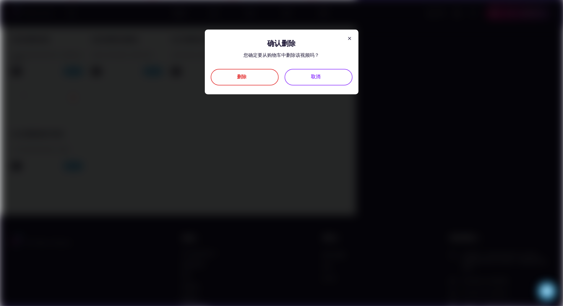
click at [254, 81] on div "删除" at bounding box center [245, 77] width 68 height 17
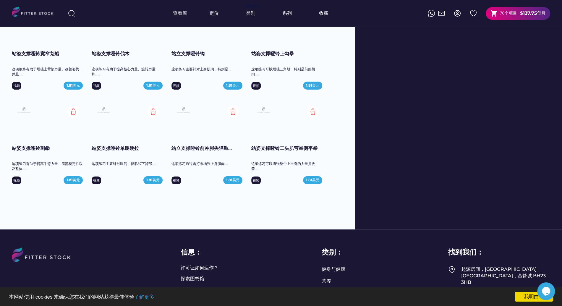
scroll to position [1683, 0]
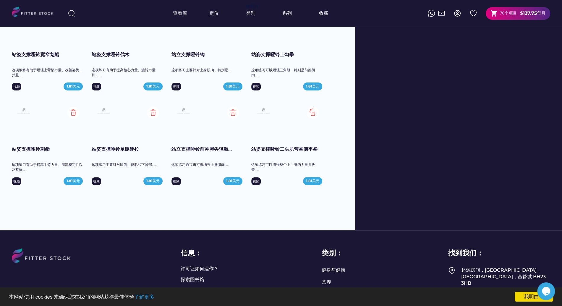
click at [314, 109] on img at bounding box center [313, 113] width 12 height 12
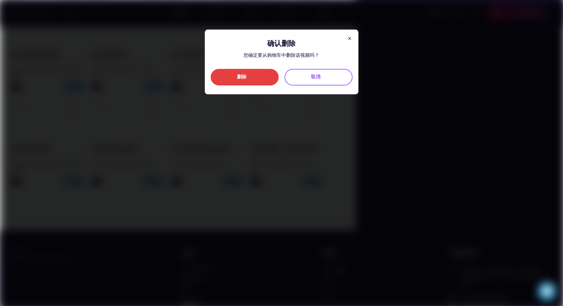
click at [238, 81] on div "删除" at bounding box center [245, 77] width 68 height 17
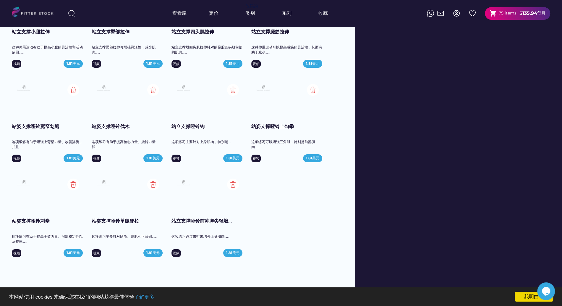
scroll to position [1611, 0]
click at [234, 188] on img at bounding box center [233, 185] width 12 height 12
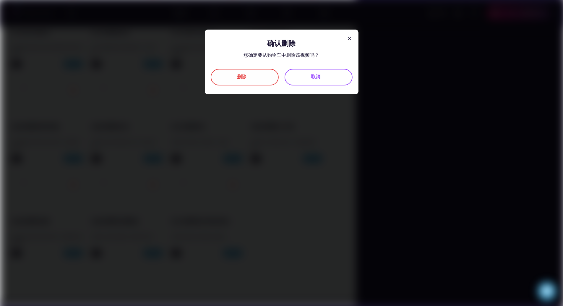
click at [249, 80] on div "删除" at bounding box center [244, 77] width 15 height 7
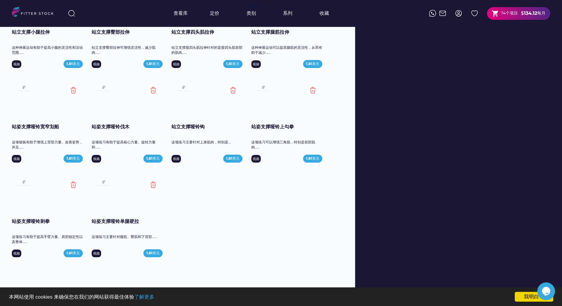
click img
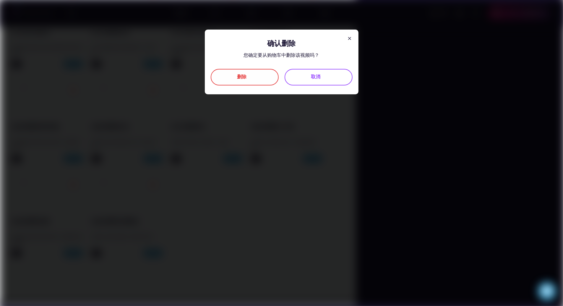
click div "删除"
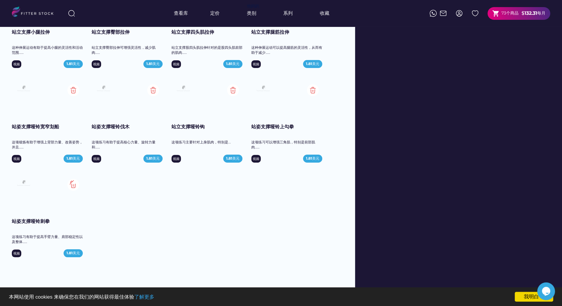
click img
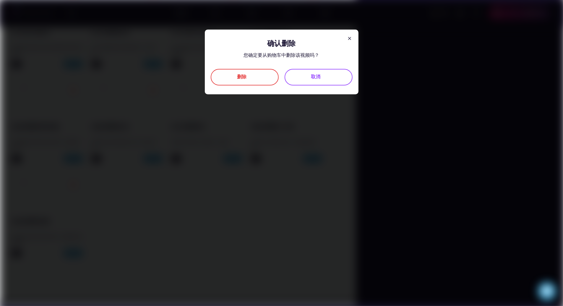
click div "删除"
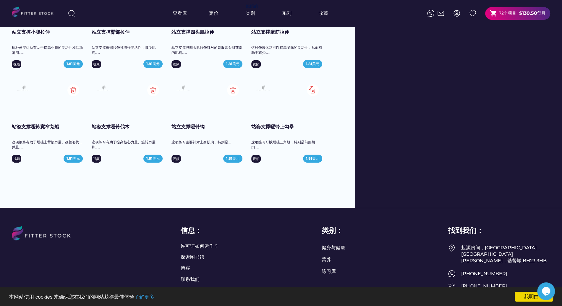
click img
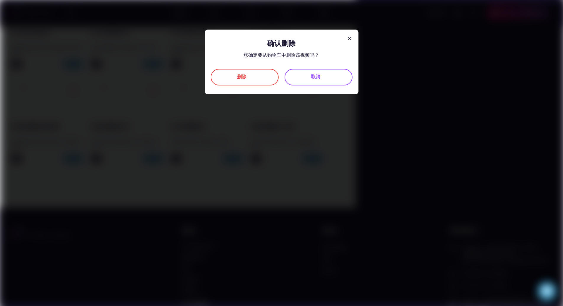
click div "删除"
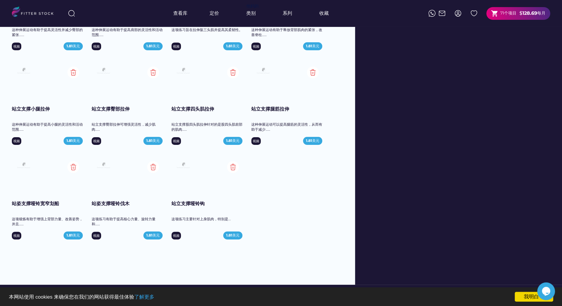
scroll to position [1534, 0]
click div
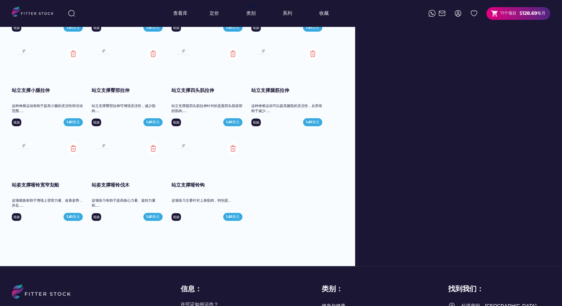
scroll to position [1552, 0]
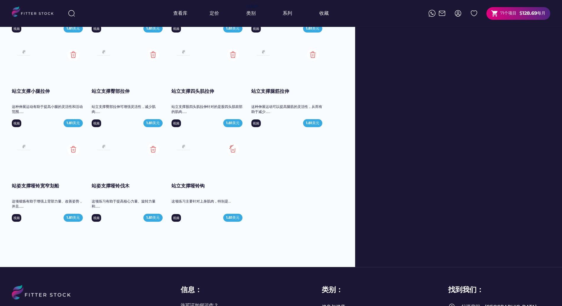
click at [234, 150] on img at bounding box center [233, 149] width 12 height 12
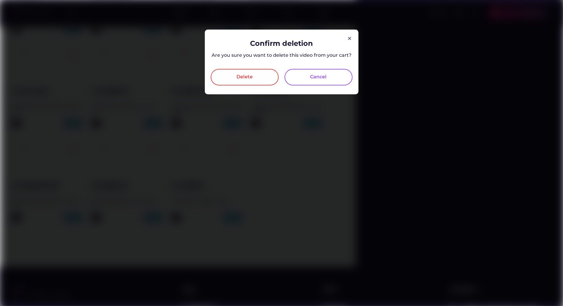
click at [238, 80] on div "Delete" at bounding box center [244, 77] width 16 height 7
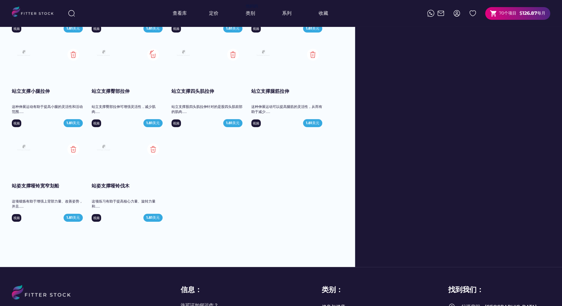
click at [150, 55] on img at bounding box center [153, 55] width 12 height 12
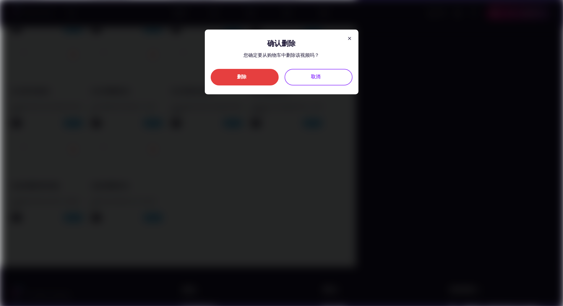
click at [223, 77] on div "删除" at bounding box center [245, 77] width 68 height 17
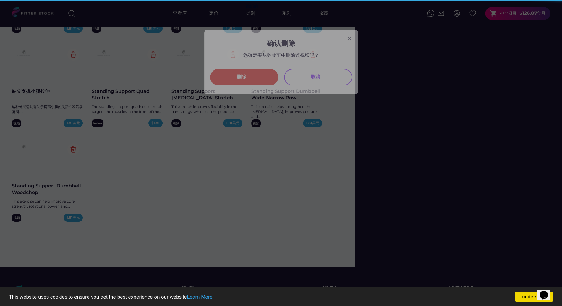
scroll to position [0, 0]
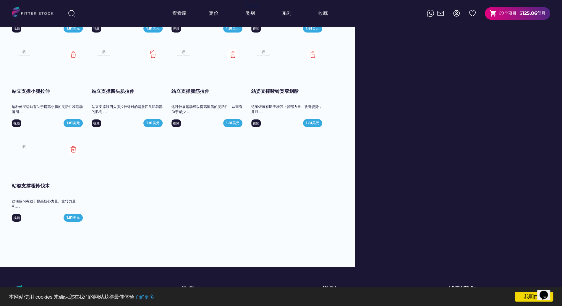
click at [155, 55] on img at bounding box center [153, 55] width 12 height 12
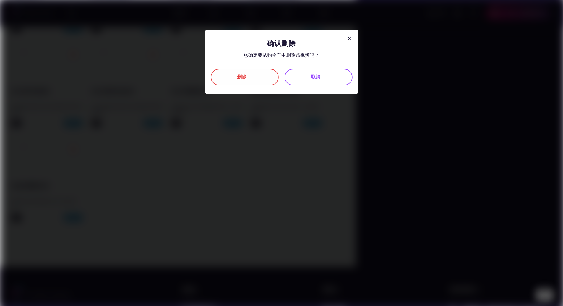
click at [235, 82] on div "删除" at bounding box center [245, 77] width 68 height 17
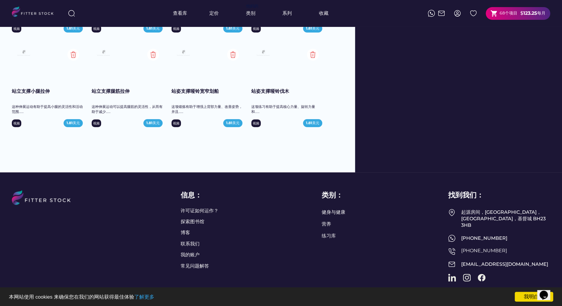
click at [155, 57] on img at bounding box center [153, 55] width 12 height 12
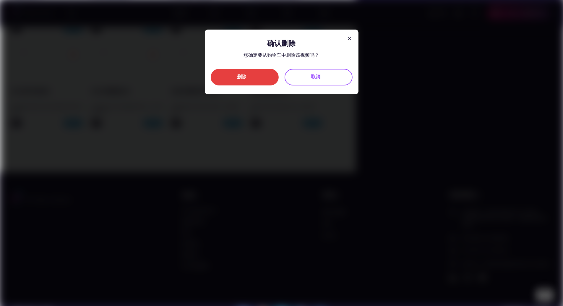
click at [238, 82] on div "删除" at bounding box center [245, 77] width 68 height 17
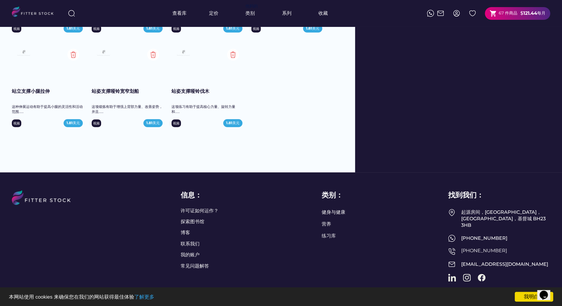
click at [151, 58] on img at bounding box center [153, 55] width 12 height 12
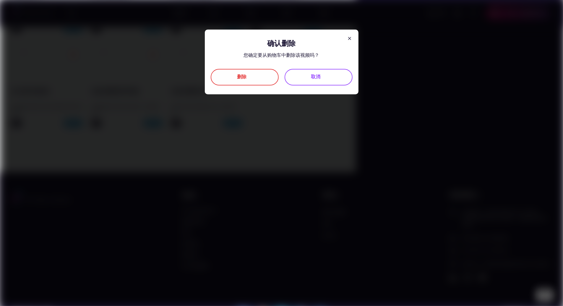
click at [242, 79] on font "删除" at bounding box center [241, 77] width 9 height 6
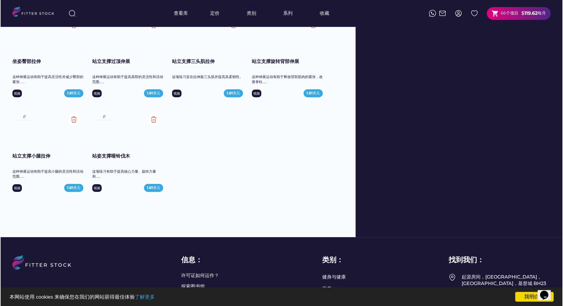
scroll to position [1486, 0]
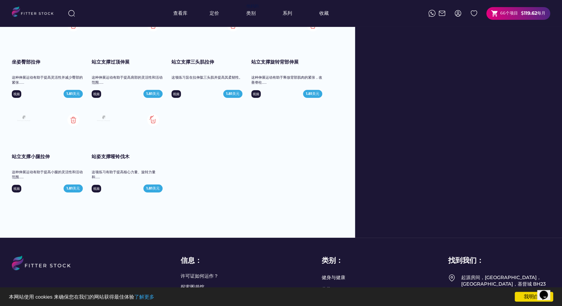
click at [150, 120] on img at bounding box center [153, 120] width 12 height 12
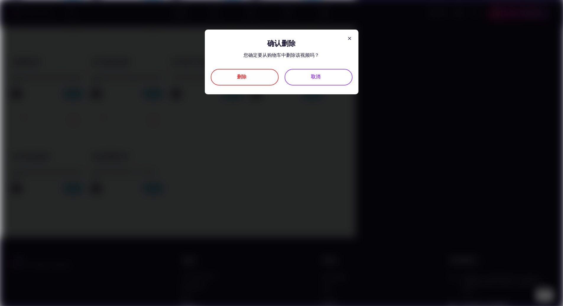
click at [253, 73] on div "删除" at bounding box center [245, 77] width 68 height 17
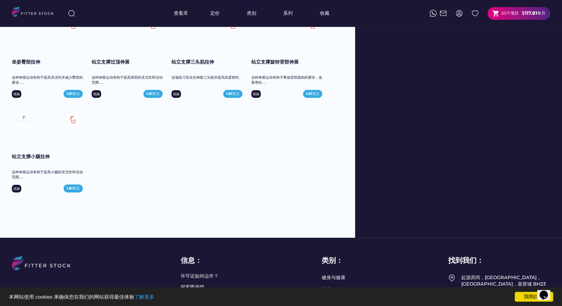
click at [75, 120] on img at bounding box center [73, 120] width 12 height 12
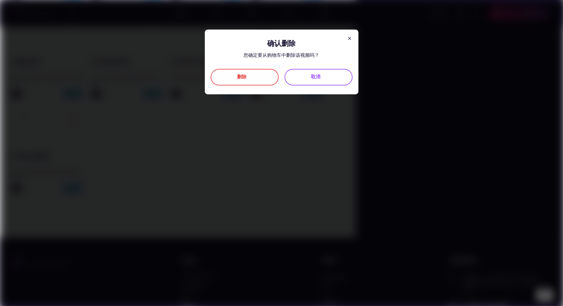
click at [230, 81] on div "删除" at bounding box center [245, 77] width 68 height 17
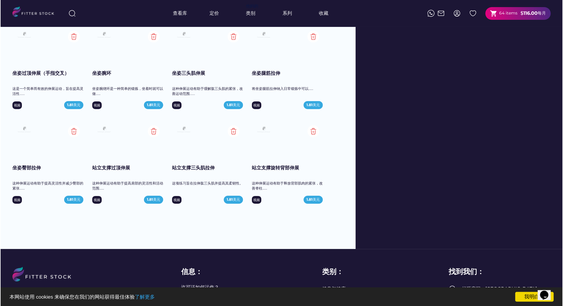
scroll to position [1379, 0]
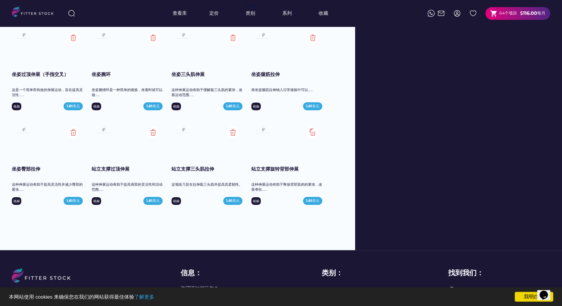
click at [311, 132] on img at bounding box center [313, 132] width 12 height 12
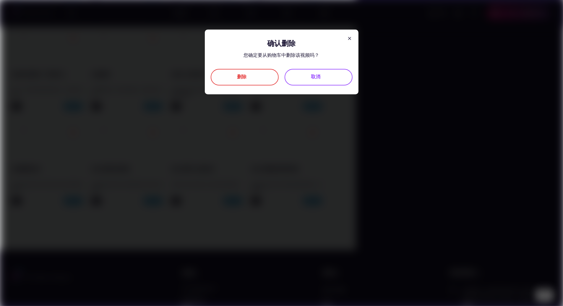
click at [253, 79] on div "删除" at bounding box center [245, 77] width 68 height 17
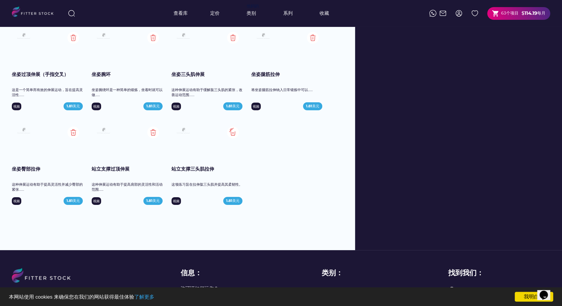
click at [232, 130] on img at bounding box center [233, 132] width 12 height 12
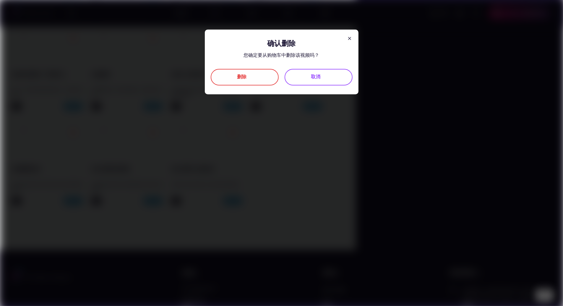
click at [240, 81] on div "删除" at bounding box center [245, 77] width 68 height 17
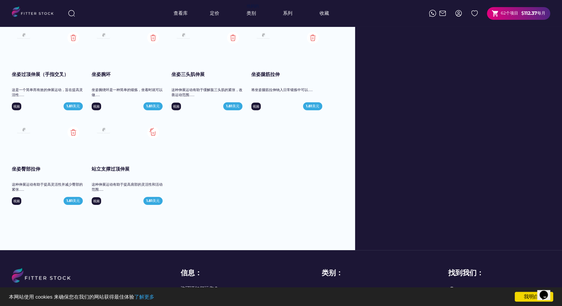
click at [154, 134] on img at bounding box center [153, 132] width 12 height 12
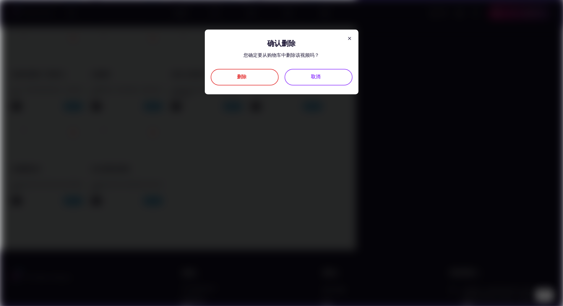
click at [238, 73] on div "删除" at bounding box center [245, 77] width 68 height 17
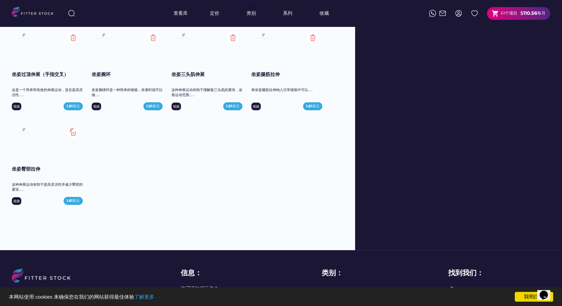
click at [74, 132] on img at bounding box center [73, 132] width 12 height 12
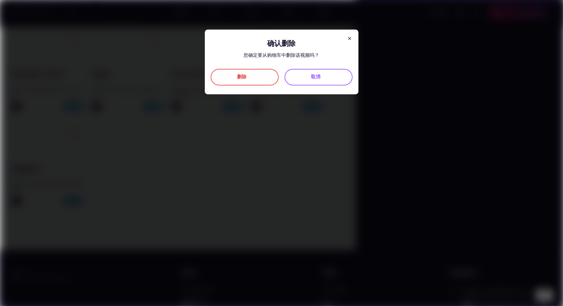
click at [220, 82] on div "删除" at bounding box center [245, 77] width 68 height 17
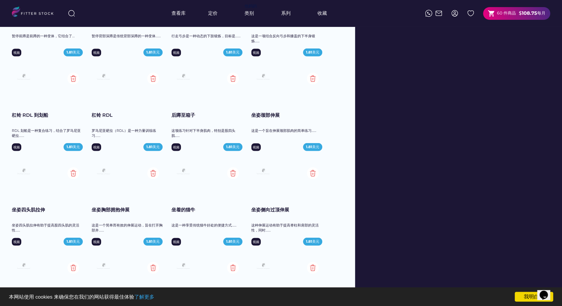
scroll to position [1174, 0]
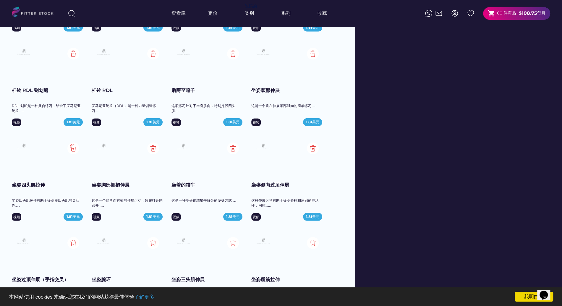
click at [71, 148] on img at bounding box center [73, 148] width 12 height 12
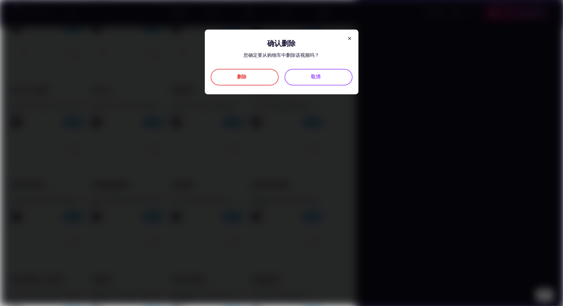
click at [238, 80] on div "删除" at bounding box center [244, 77] width 15 height 7
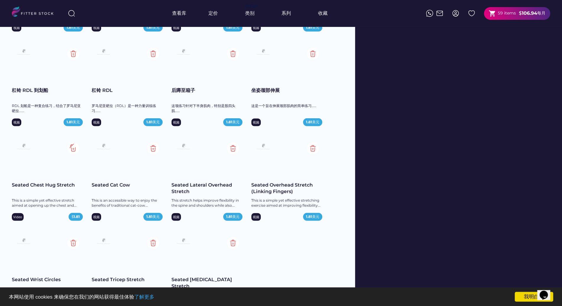
click at [72, 148] on img at bounding box center [73, 148] width 12 height 12
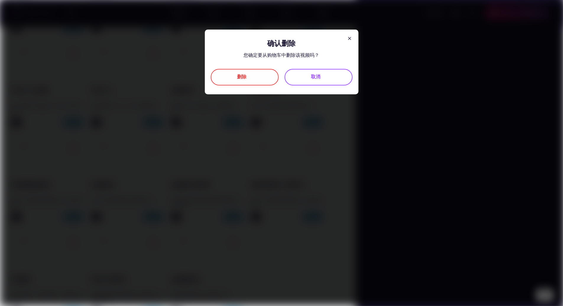
click at [238, 79] on font "删除" at bounding box center [241, 77] width 9 height 6
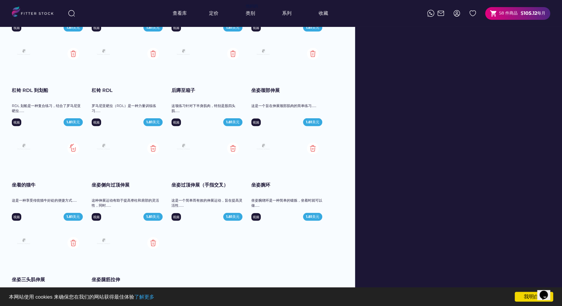
click at [76, 150] on img at bounding box center [73, 148] width 12 height 12
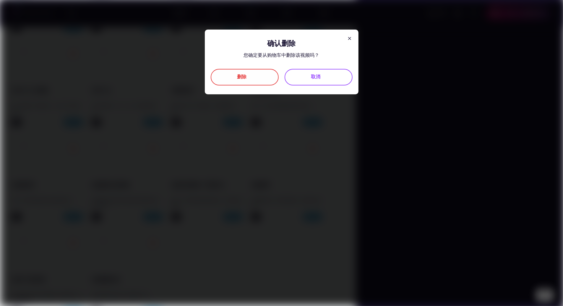
click at [247, 78] on div "删除" at bounding box center [244, 77] width 15 height 7
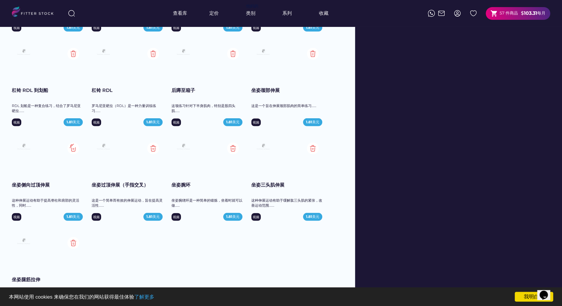
click at [77, 146] on img at bounding box center [73, 148] width 12 height 12
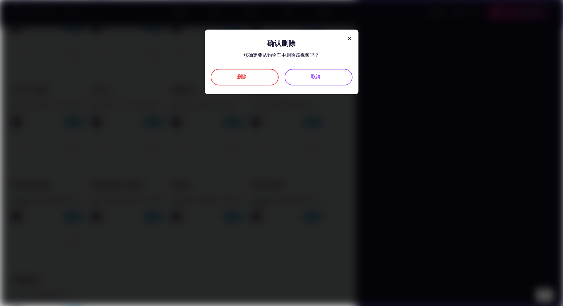
click at [238, 76] on font "删除" at bounding box center [241, 77] width 9 height 6
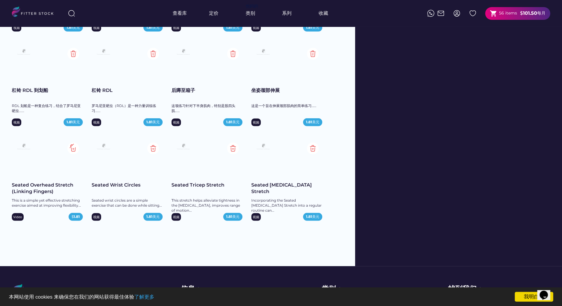
click at [73, 149] on img at bounding box center [73, 148] width 12 height 12
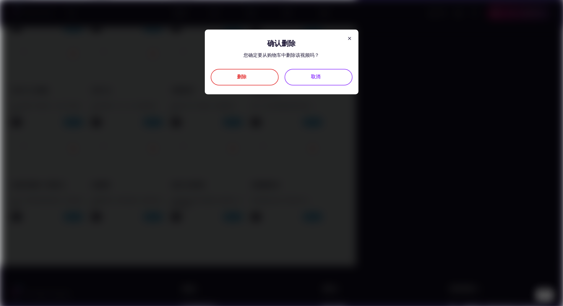
click at [245, 78] on font "删除" at bounding box center [241, 77] width 9 height 6
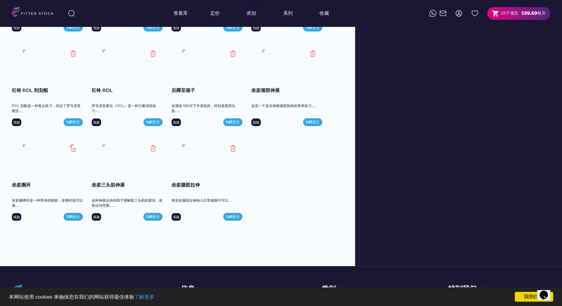
click at [75, 149] on img at bounding box center [73, 148] width 12 height 12
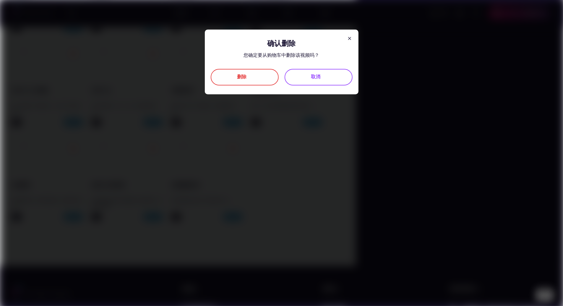
click at [246, 79] on font "删除" at bounding box center [241, 77] width 9 height 6
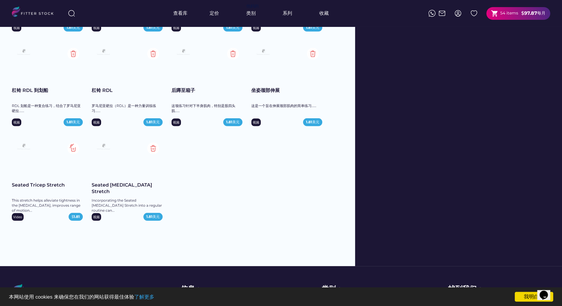
click at [75, 149] on img at bounding box center [73, 148] width 12 height 12
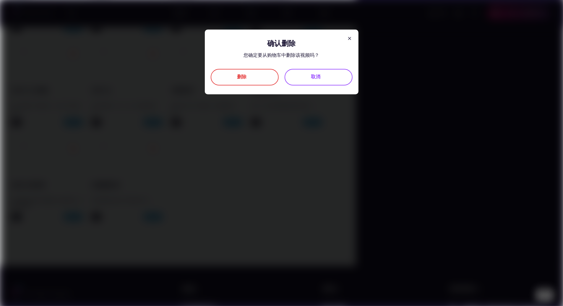
click at [245, 78] on font "删除" at bounding box center [241, 77] width 9 height 6
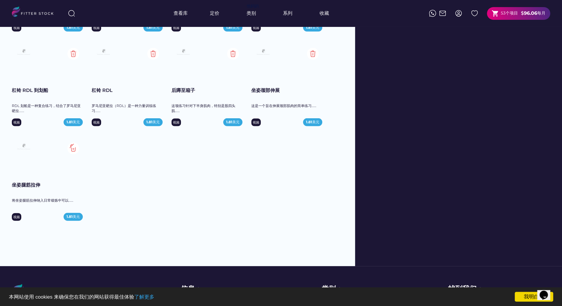
click at [73, 146] on img at bounding box center [73, 148] width 12 height 12
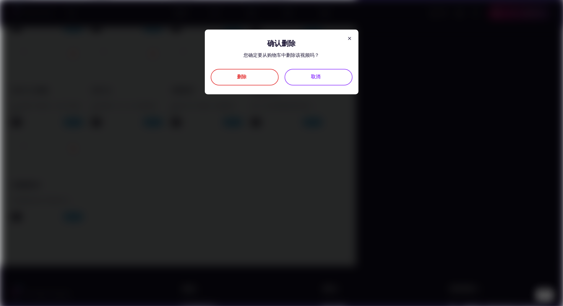
click at [237, 78] on font "删除" at bounding box center [241, 77] width 9 height 6
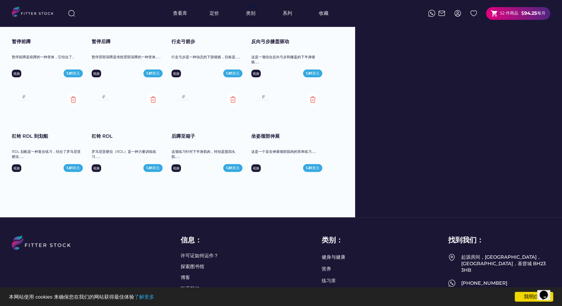
scroll to position [1128, 0]
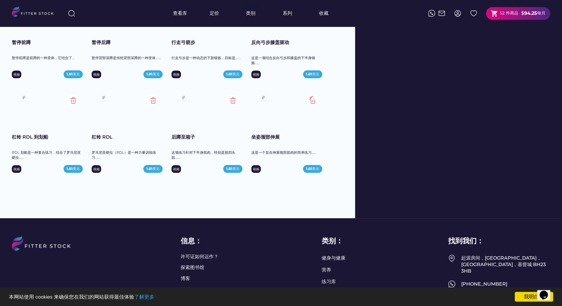
click at [311, 103] on img at bounding box center [313, 101] width 12 height 12
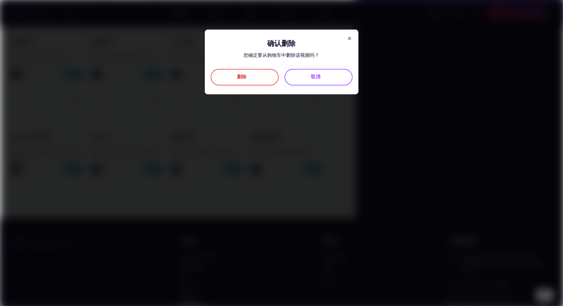
click at [237, 82] on div "删除" at bounding box center [245, 77] width 68 height 17
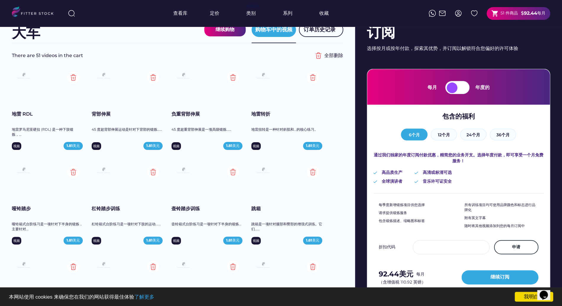
scroll to position [0, 0]
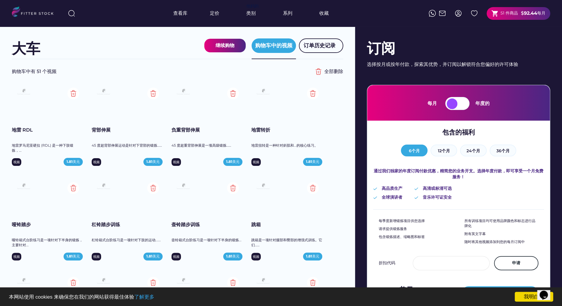
click at [145, 46] on div "大车 继续购物" at bounding box center [129, 49] width 234 height 20
click at [151, 47] on div "大车 继续购物" at bounding box center [129, 49] width 234 height 20
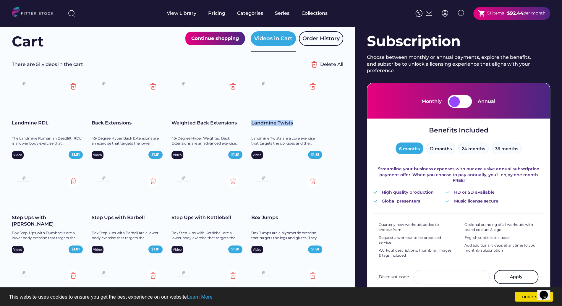
drag, startPoint x: 301, startPoint y: 123, endPoint x: 251, endPoint y: 123, distance: 49.4
click at [251, 123] on div "Landmine Twists" at bounding box center [286, 123] width 71 height 7
copy div "Landmine Twists"
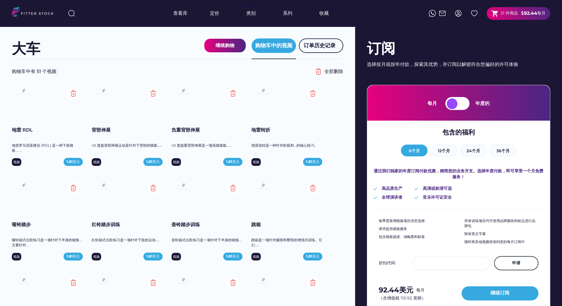
click at [331, 29] on div "大车 继续购物 购物车中的视频 订单历史记录" at bounding box center [177, 43] width 331 height 33
click at [171, 47] on div "大车 继续购物" at bounding box center [129, 49] width 234 height 20
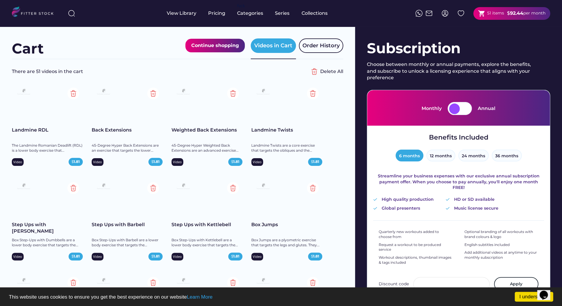
click at [138, 44] on div "Cart Continue shopping" at bounding box center [128, 49] width 233 height 20
click at [160, 70] on div "There are 51 videos in the cart" at bounding box center [160, 71] width 296 height 7
click at [115, 52] on div "Cart Continue shopping" at bounding box center [128, 49] width 233 height 20
click at [148, 66] on div "There are 51 videos in the cart Delete All" at bounding box center [177, 72] width 331 height 12
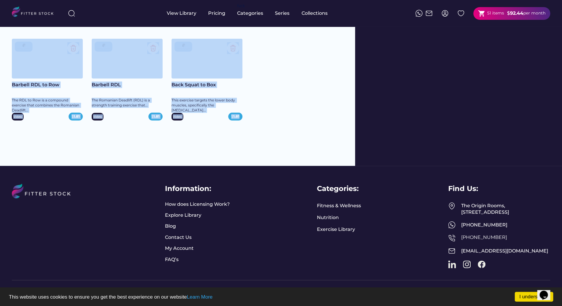
scroll to position [1180, 0]
drag, startPoint x: 10, startPoint y: 130, endPoint x: 263, endPoint y: 108, distance: 253.3
copy div "Landmine RDL The Landmine Romanian Deadlift (RDL) is a lower body exercise that…"
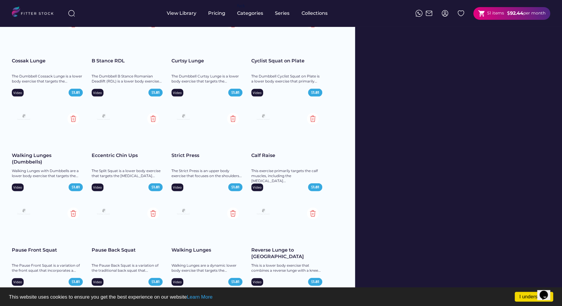
scroll to position [919, 0]
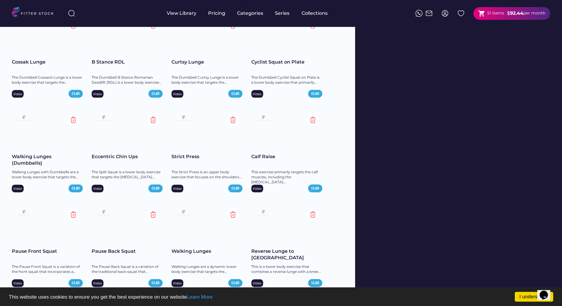
click at [130, 170] on div "The Split Squat is a lower body exercise that targets the [MEDICAL_DATA]..." at bounding box center [127, 175] width 71 height 10
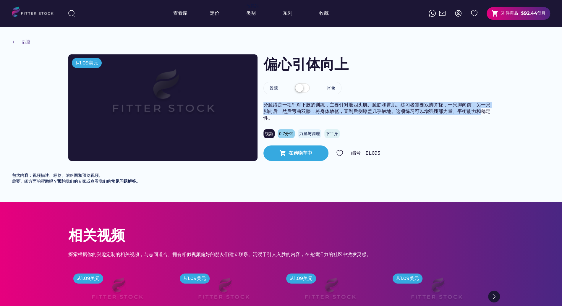
drag, startPoint x: 263, startPoint y: 105, endPoint x: 493, endPoint y: 113, distance: 230.3
click at [495, 111] on div "后退 从 1.09美元 偏心引体向上 景观 肖像 分腿蹲是一项针对下肢的训练，主要针对股四头肌、腿筋和臀肌。练习者需要双脚并拢，一只脚向前，另一只脚向后，然后…" at bounding box center [281, 114] width 562 height 175
click at [332, 113] on font "分腿蹲是一项针对下肢的训练，主要针对股四头肌、腿筋和臀肌。练习者需要双脚并拢，一只脚向前，另一只脚向后，然后弯曲双膝，将身体放低，直到后侧膝盖几乎触地。这项练…" at bounding box center [376, 111] width 227 height 19
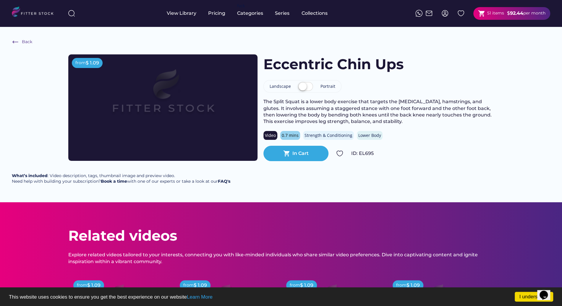
click at [338, 53] on div "Back from $ 1.09 Eccentric Chin Ups Landscape Portrait The Split Squat is a low…" at bounding box center [281, 115] width 562 height 176
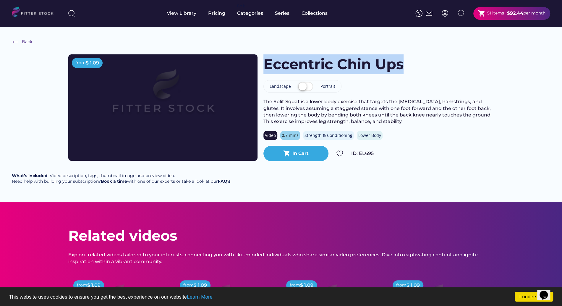
drag, startPoint x: 393, startPoint y: 67, endPoint x: 267, endPoint y: 70, distance: 126.8
click at [267, 70] on h1 "Eccentric Chin Ups" at bounding box center [333, 64] width 140 height 20
copy h1 "Eccentric Chin Ups"
click at [70, 15] on img at bounding box center [71, 13] width 7 height 7
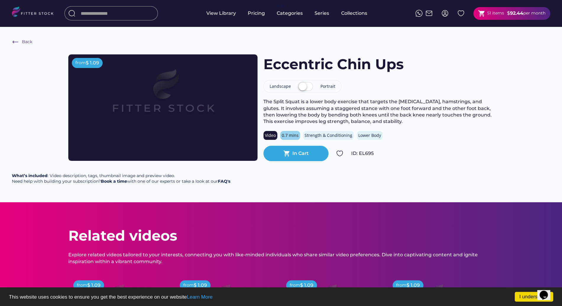
click at [123, 15] on input "input" at bounding box center [118, 13] width 74 height 11
paste input "**********"
type input "**********"
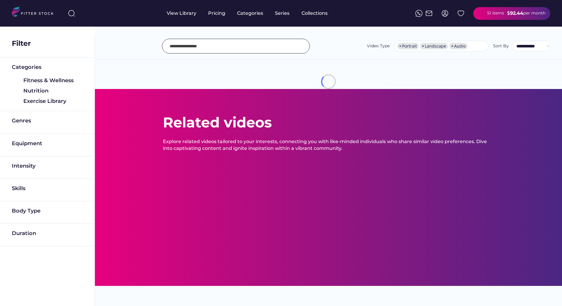
select select "**********"
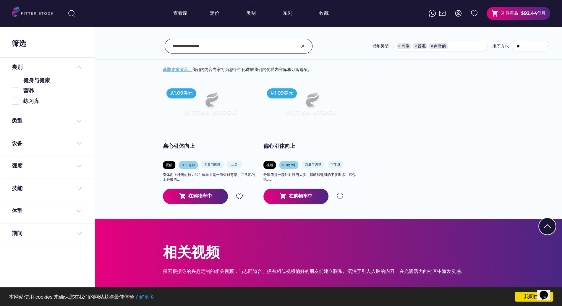
scroll to position [10, 0]
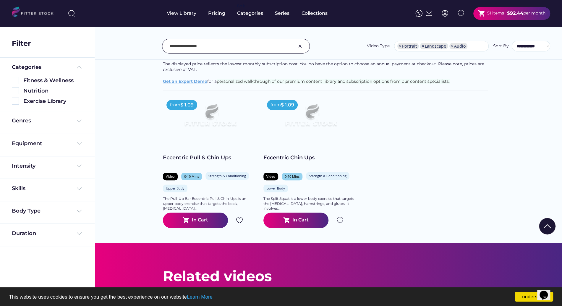
click at [444, 120] on div "from $ 1.09 Eccentric Pull & Chin Ups Video 0-10 Mins Strength & Conditioning U…" at bounding box center [328, 162] width 331 height 132
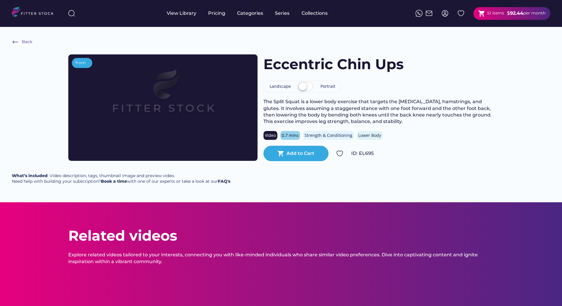
click at [485, 14] on text "shopping_cart" at bounding box center [481, 13] width 7 height 7
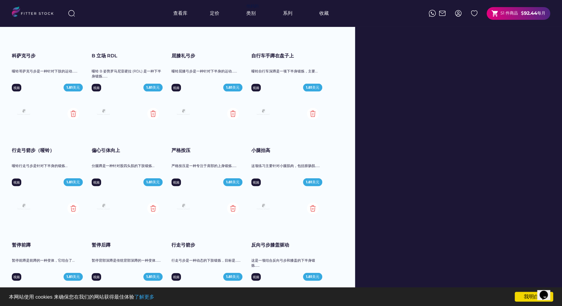
scroll to position [926, 0]
click at [154, 112] on img at bounding box center [153, 114] width 12 height 12
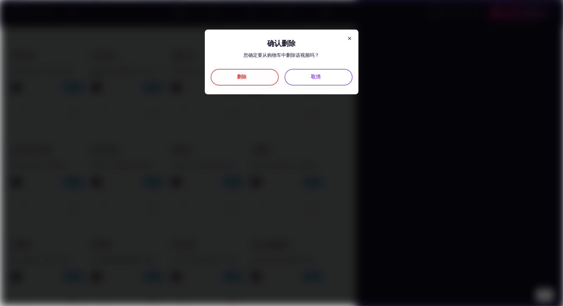
click at [259, 79] on div "删除" at bounding box center [245, 77] width 68 height 17
